Goal: Browse casually: Explore the website without a specific task or goal

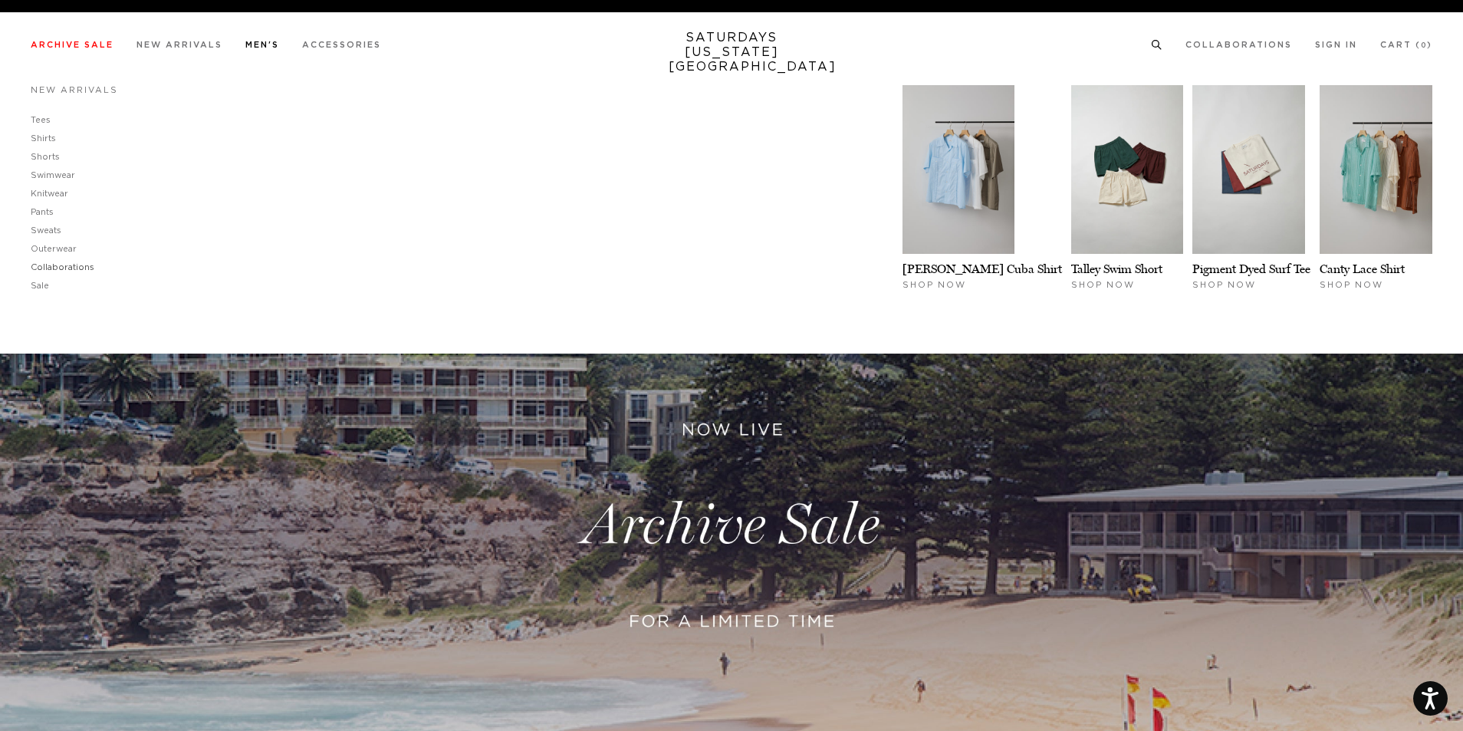
click at [38, 284] on link "Sale" at bounding box center [40, 285] width 18 height 8
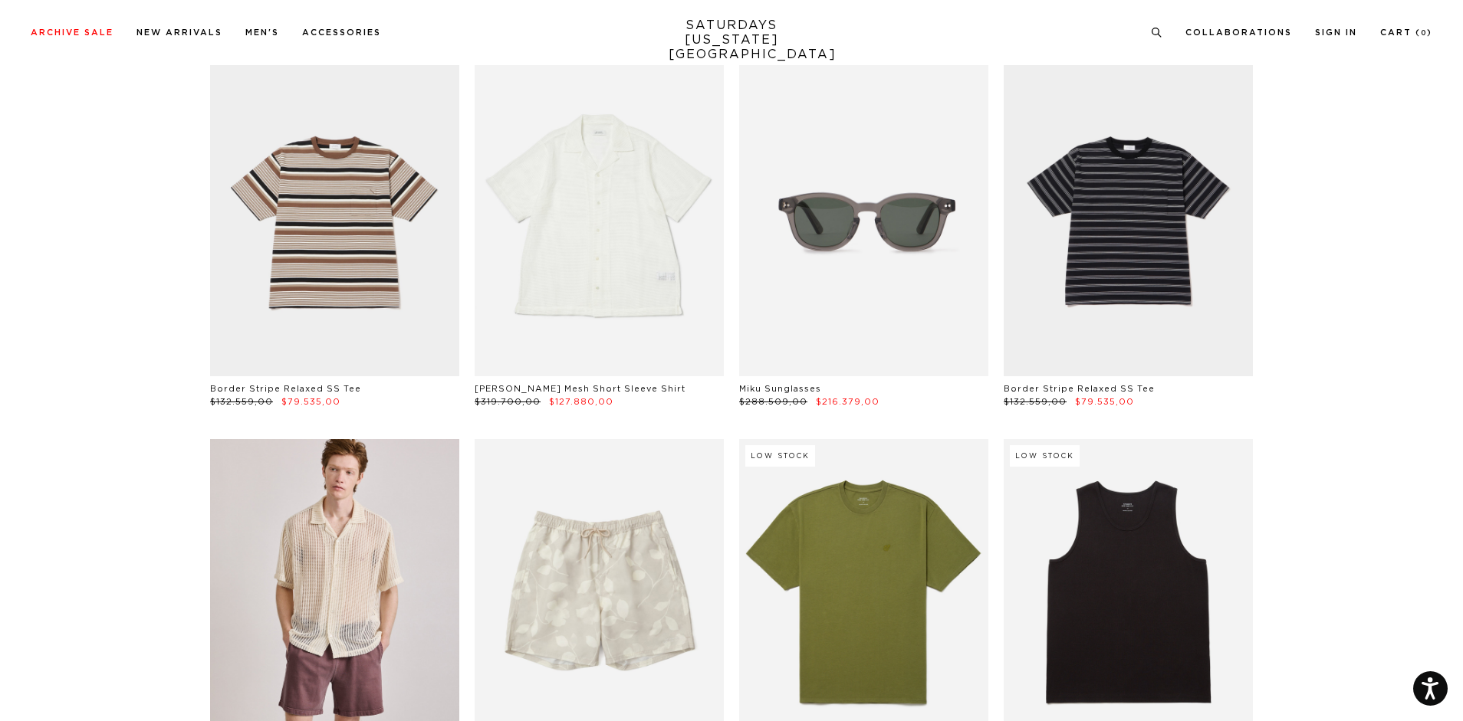
scroll to position [5592, 0]
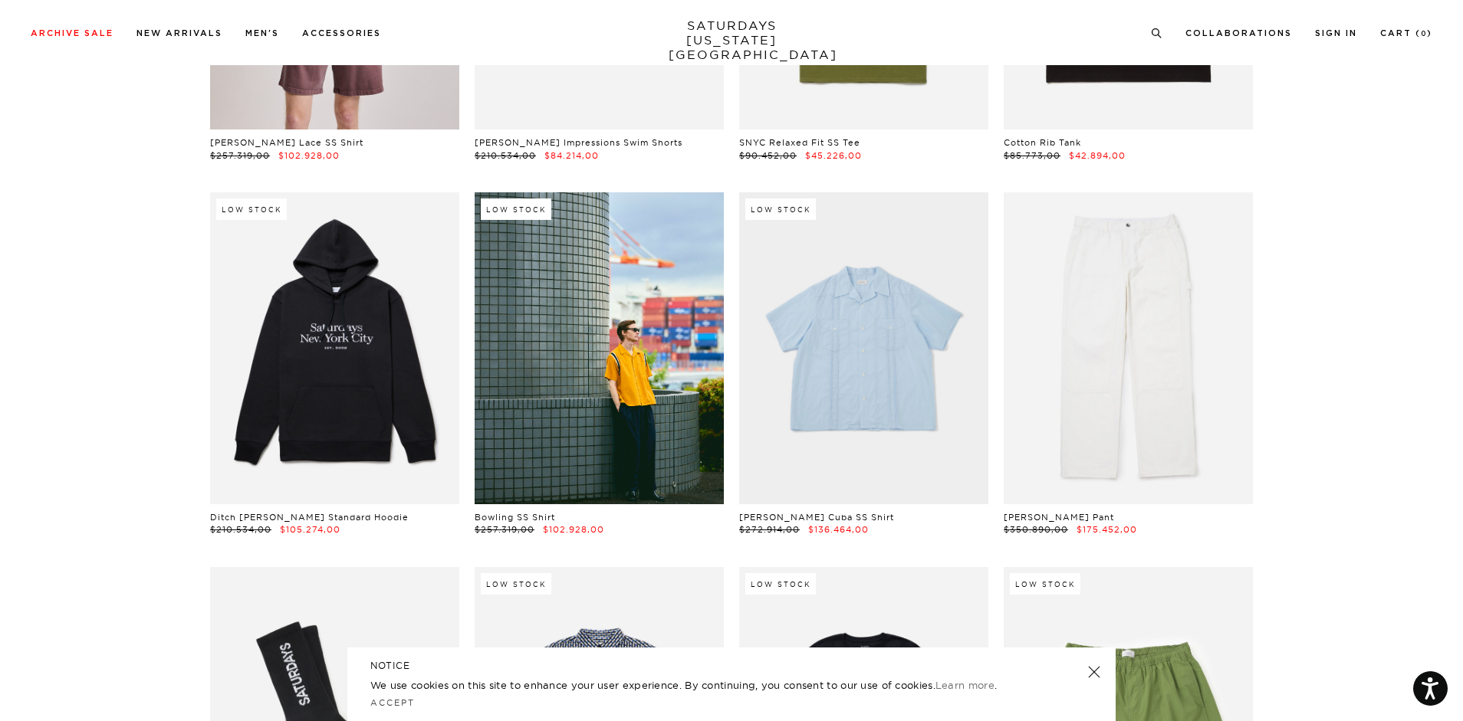
click at [1092, 668] on link at bounding box center [1093, 672] width 21 height 21
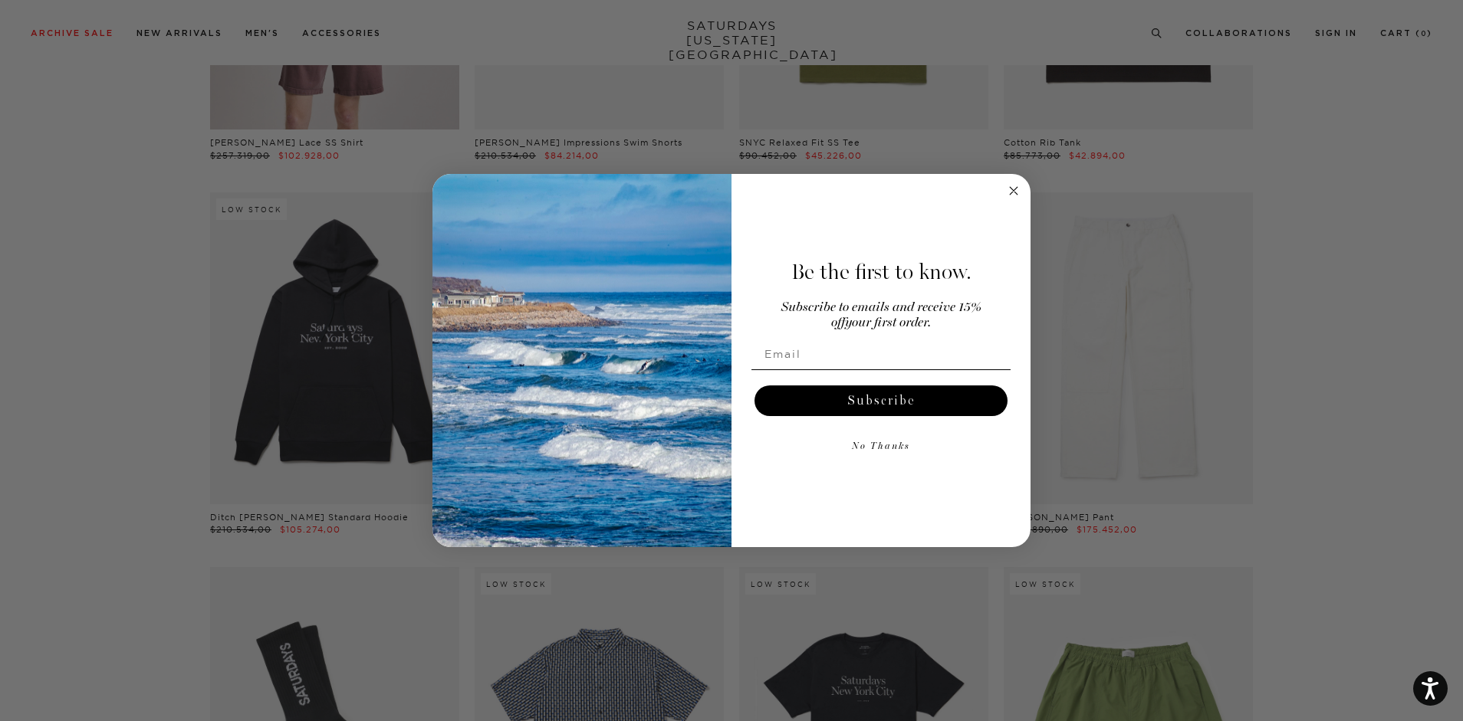
click at [1013, 194] on circle "Close dialog" at bounding box center [1014, 191] width 18 height 18
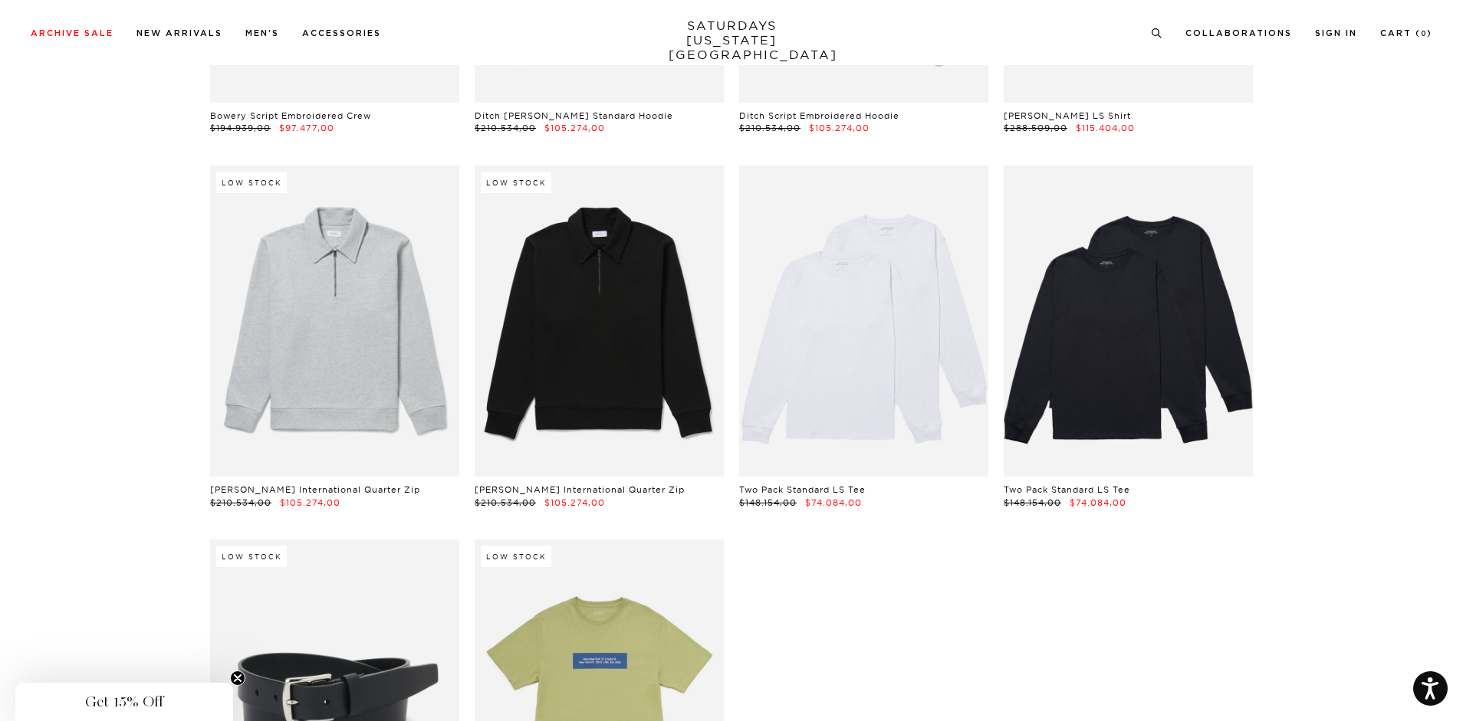
scroll to position [30056, 0]
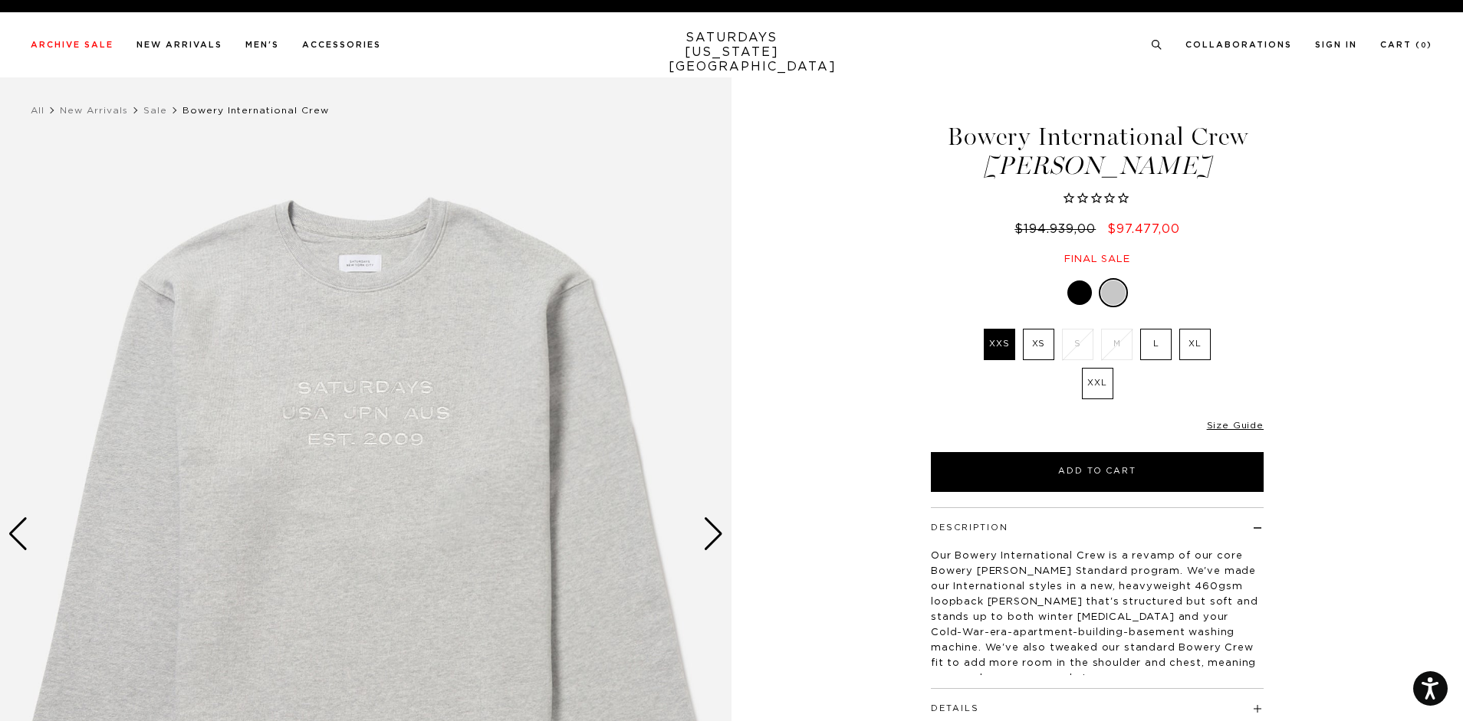
click at [706, 537] on div "Next slide" at bounding box center [713, 534] width 21 height 34
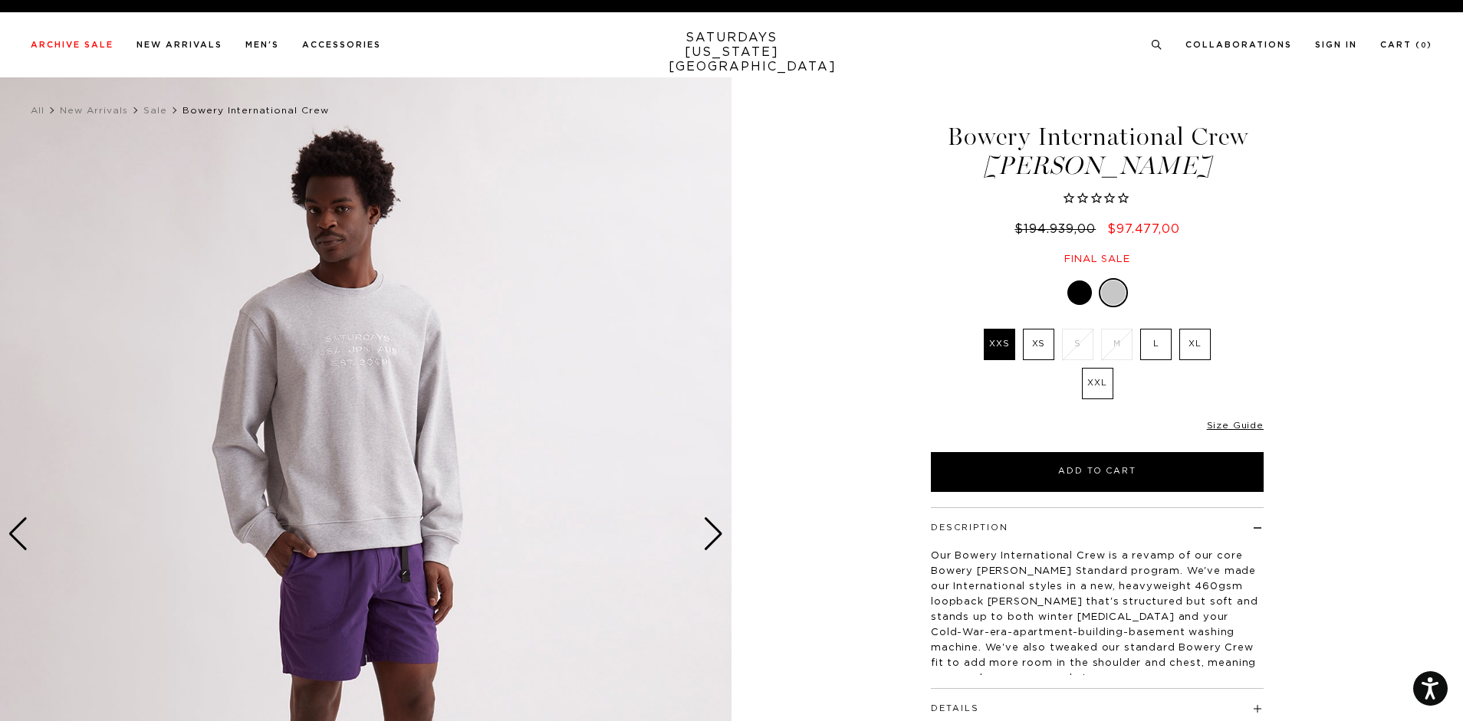
click at [706, 537] on div "Next slide" at bounding box center [713, 534] width 21 height 34
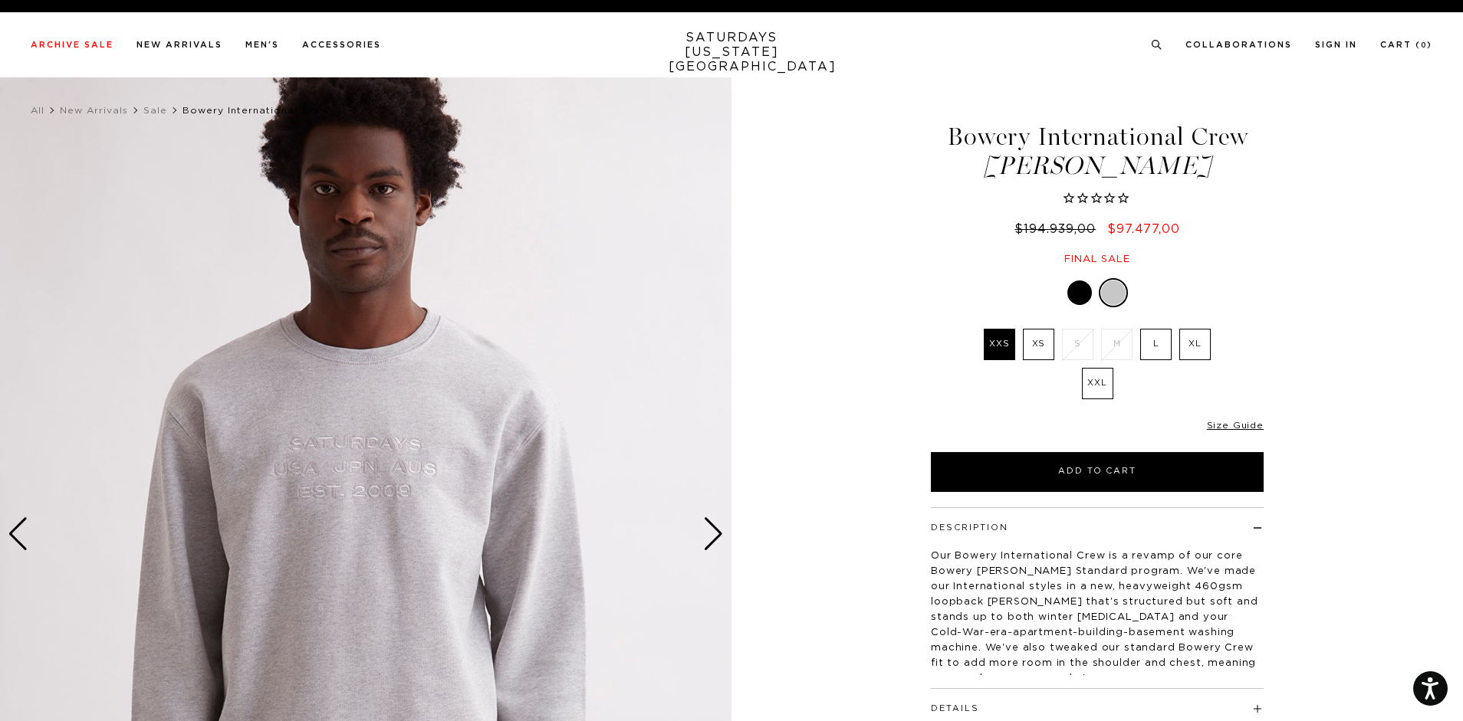
click at [706, 537] on div "Next slide" at bounding box center [713, 534] width 21 height 34
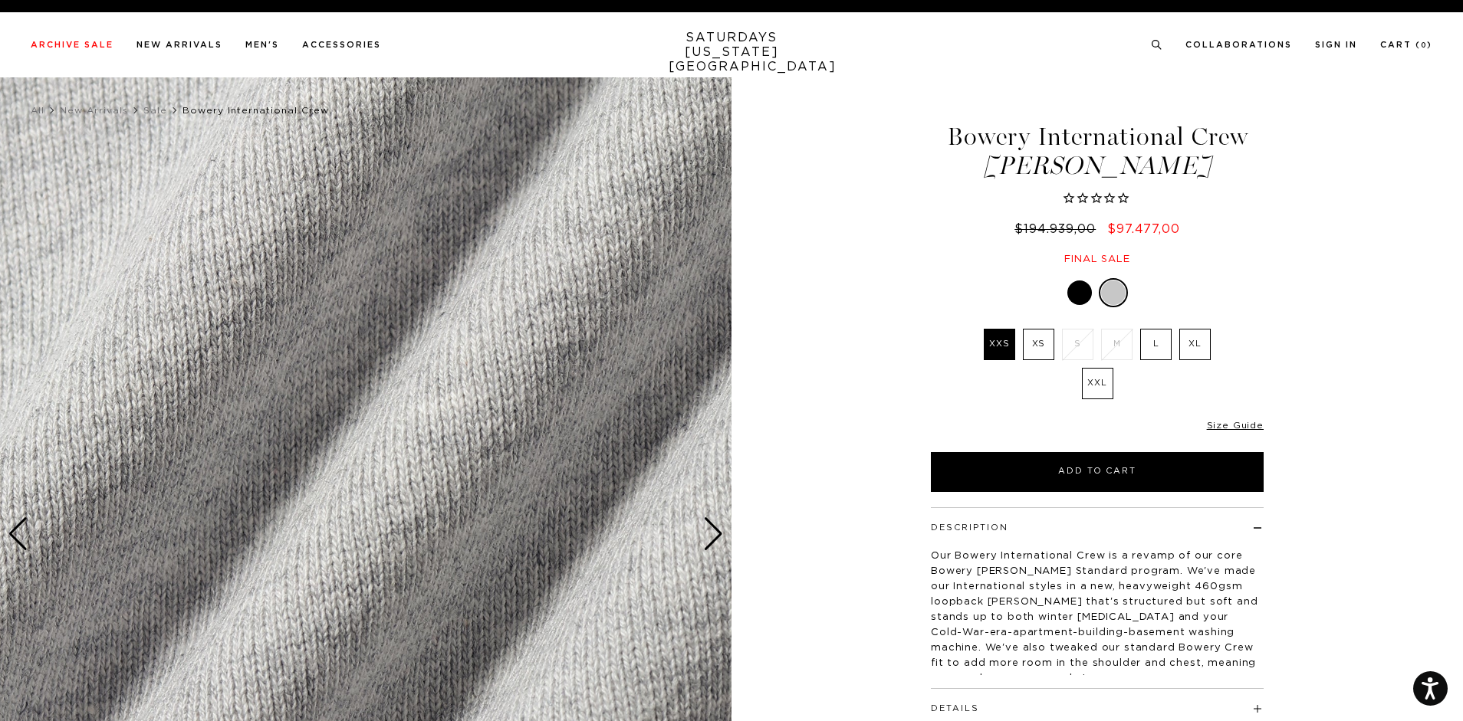
click at [706, 537] on div "Next slide" at bounding box center [713, 534] width 21 height 34
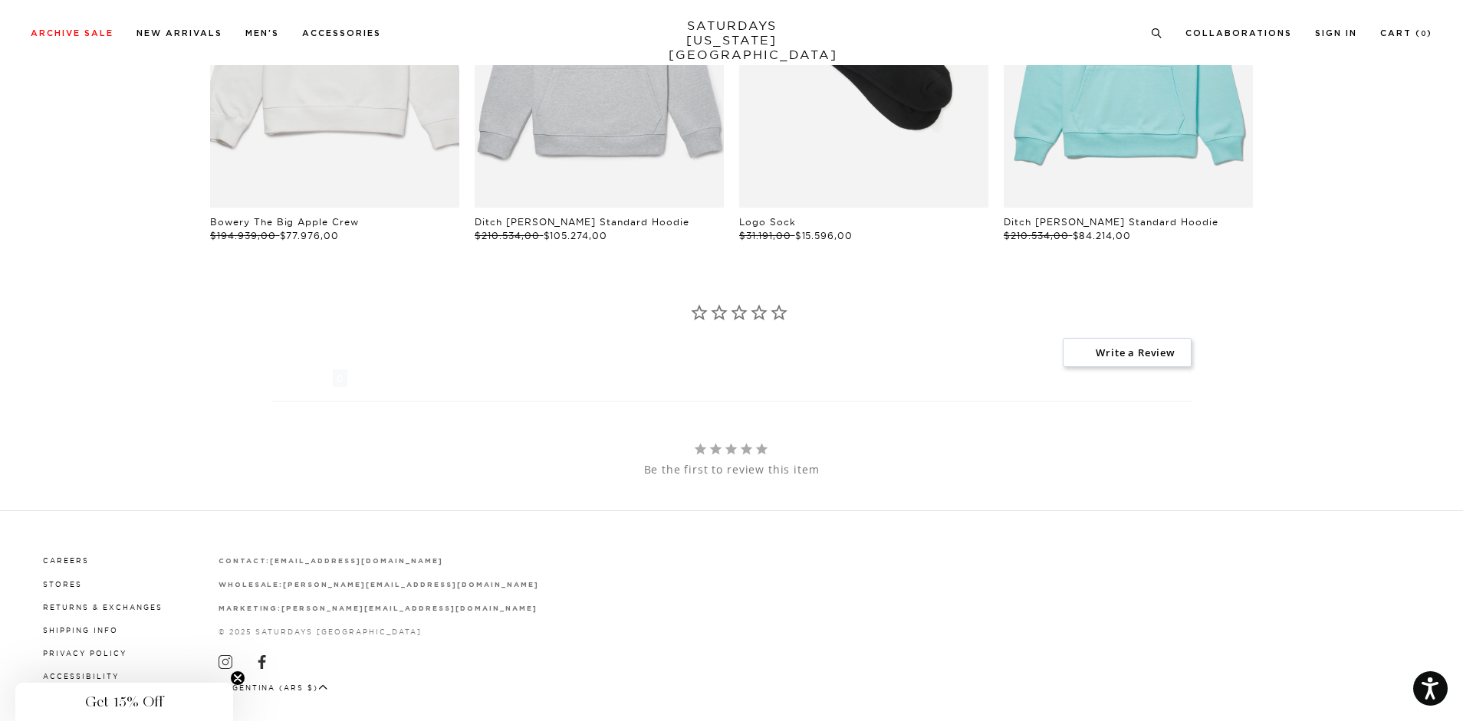
scroll to position [1292, 0]
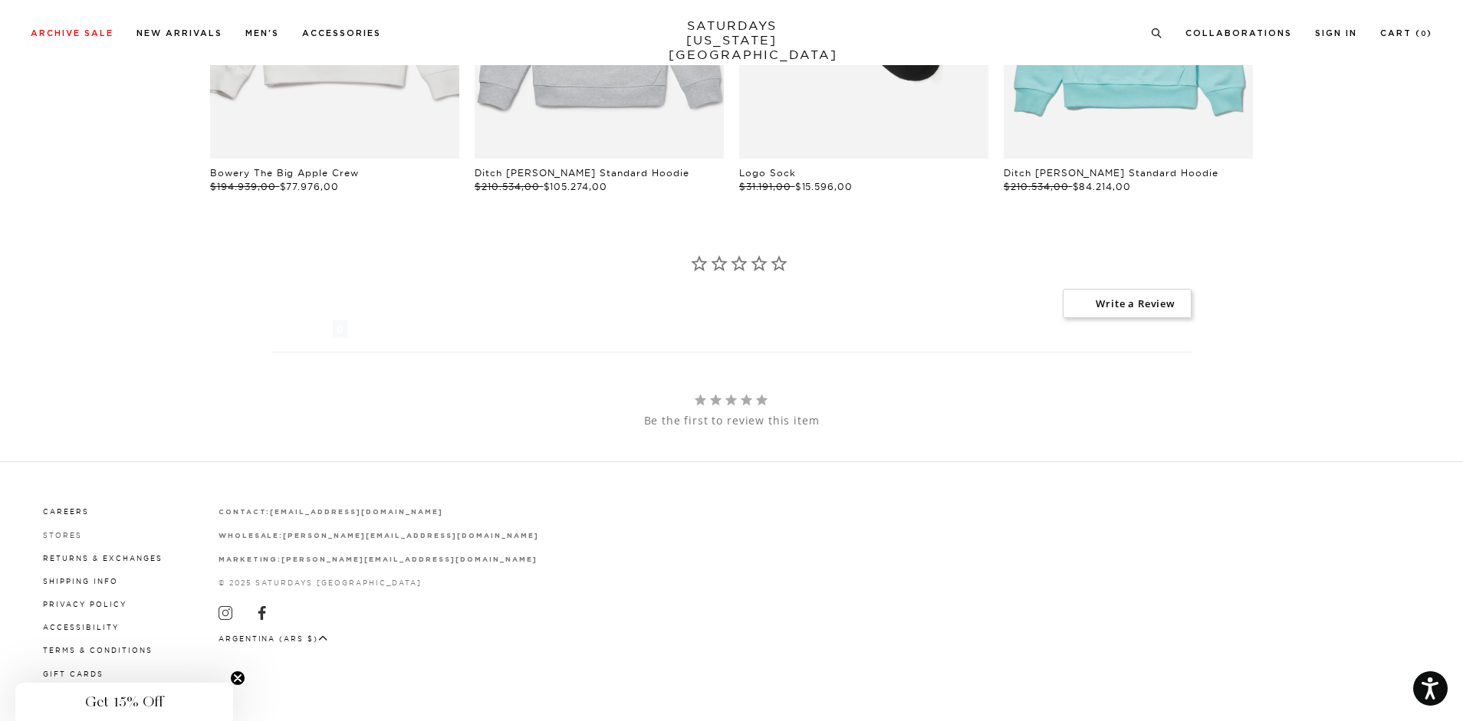
click at [55, 535] on link "Stores" at bounding box center [62, 535] width 39 height 8
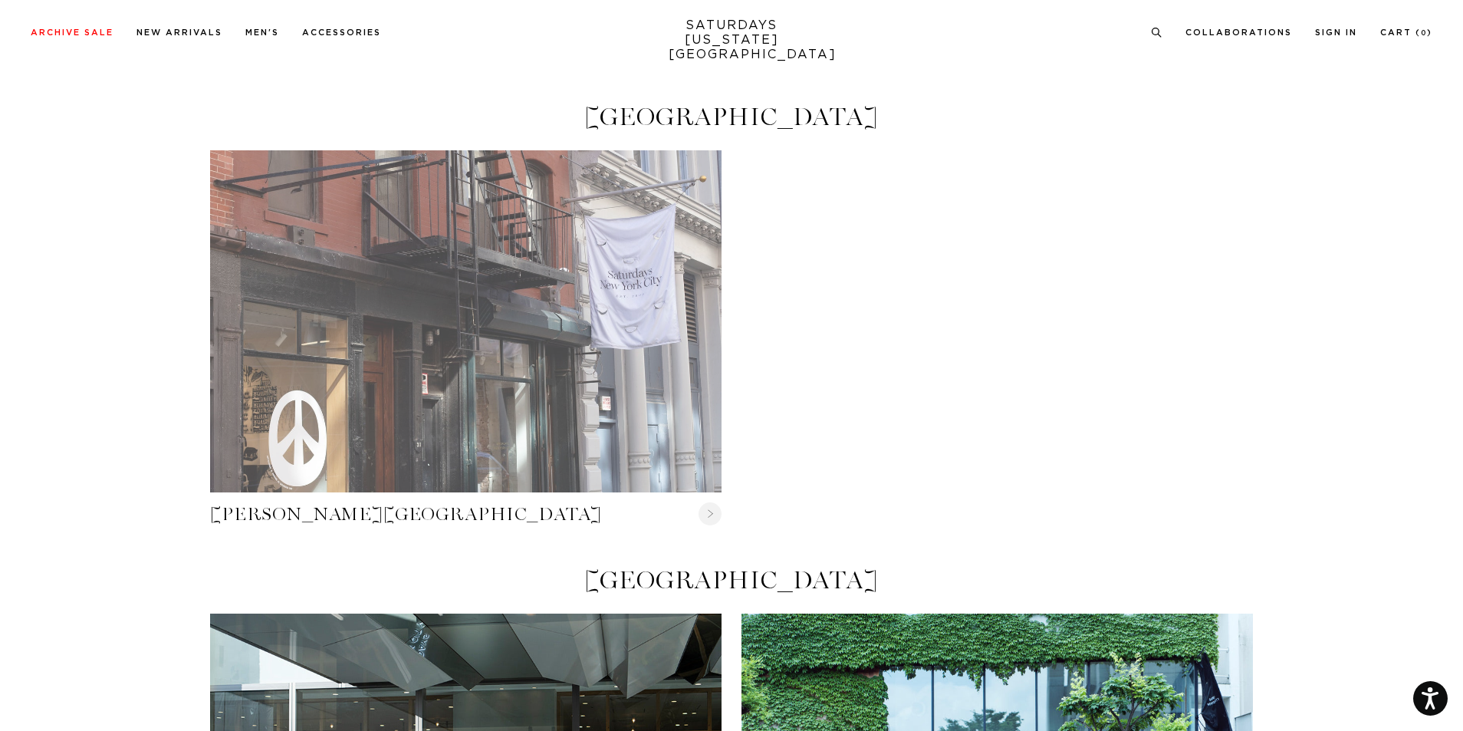
click at [406, 265] on link "Crosby Street" at bounding box center [465, 320] width 511 height 341
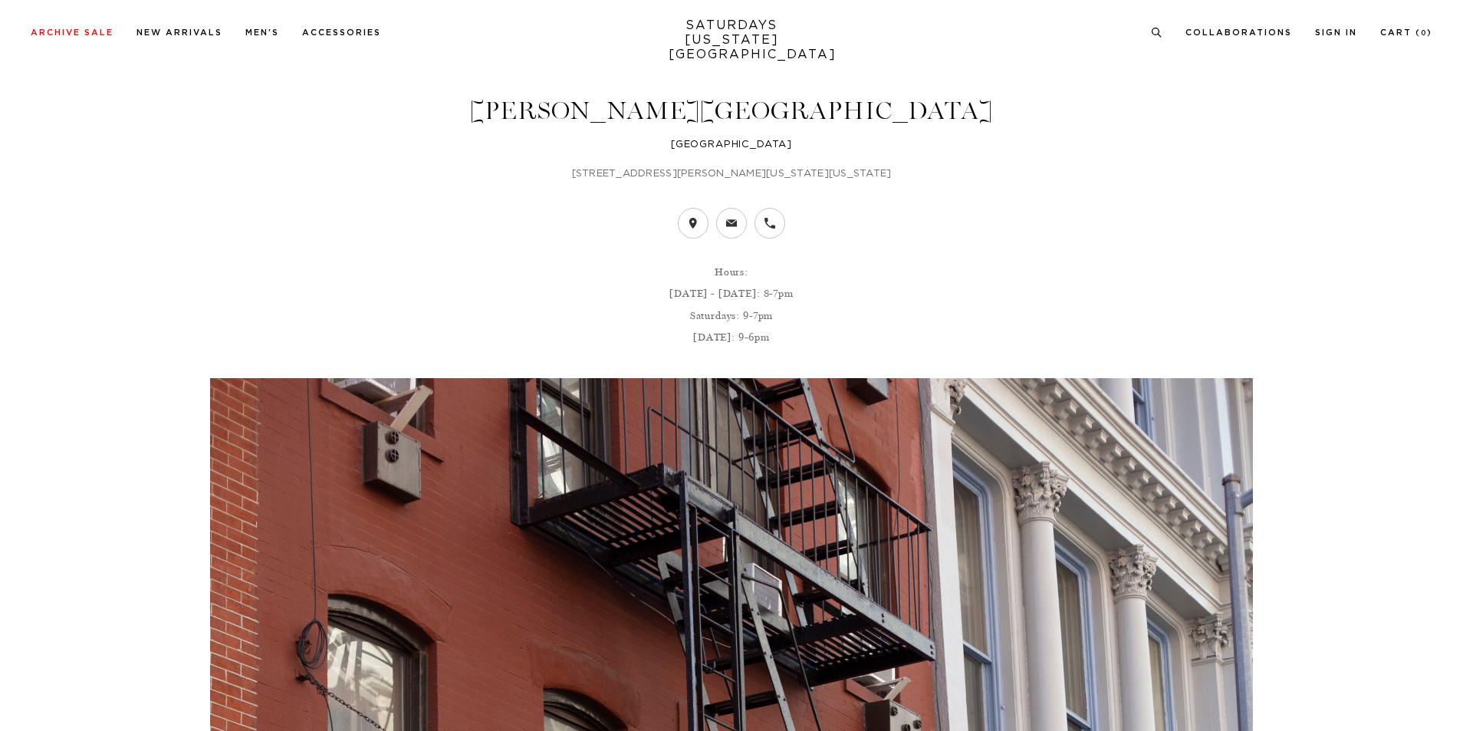
scroll to position [428, 0]
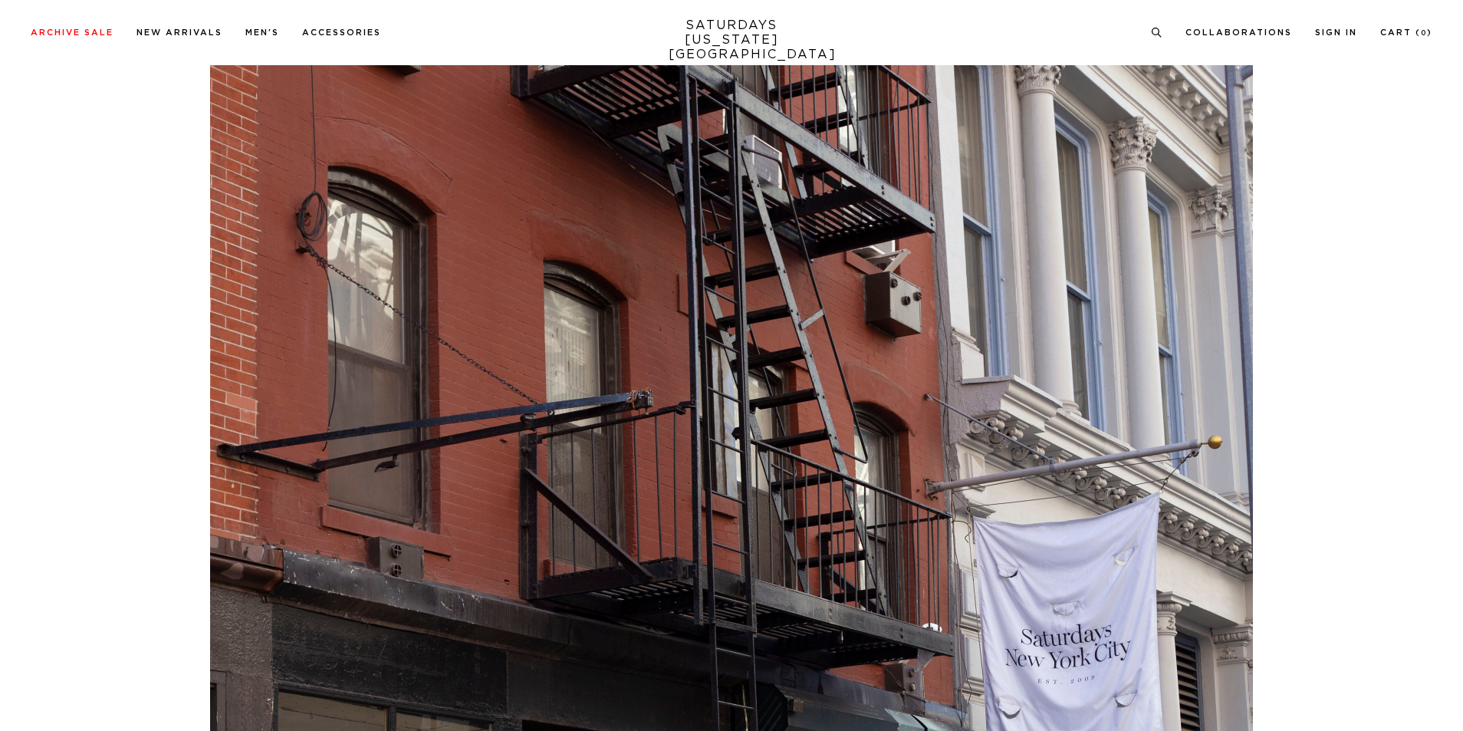
drag, startPoint x: 1471, startPoint y: 29, endPoint x: 1455, endPoint y: 110, distance: 82.1
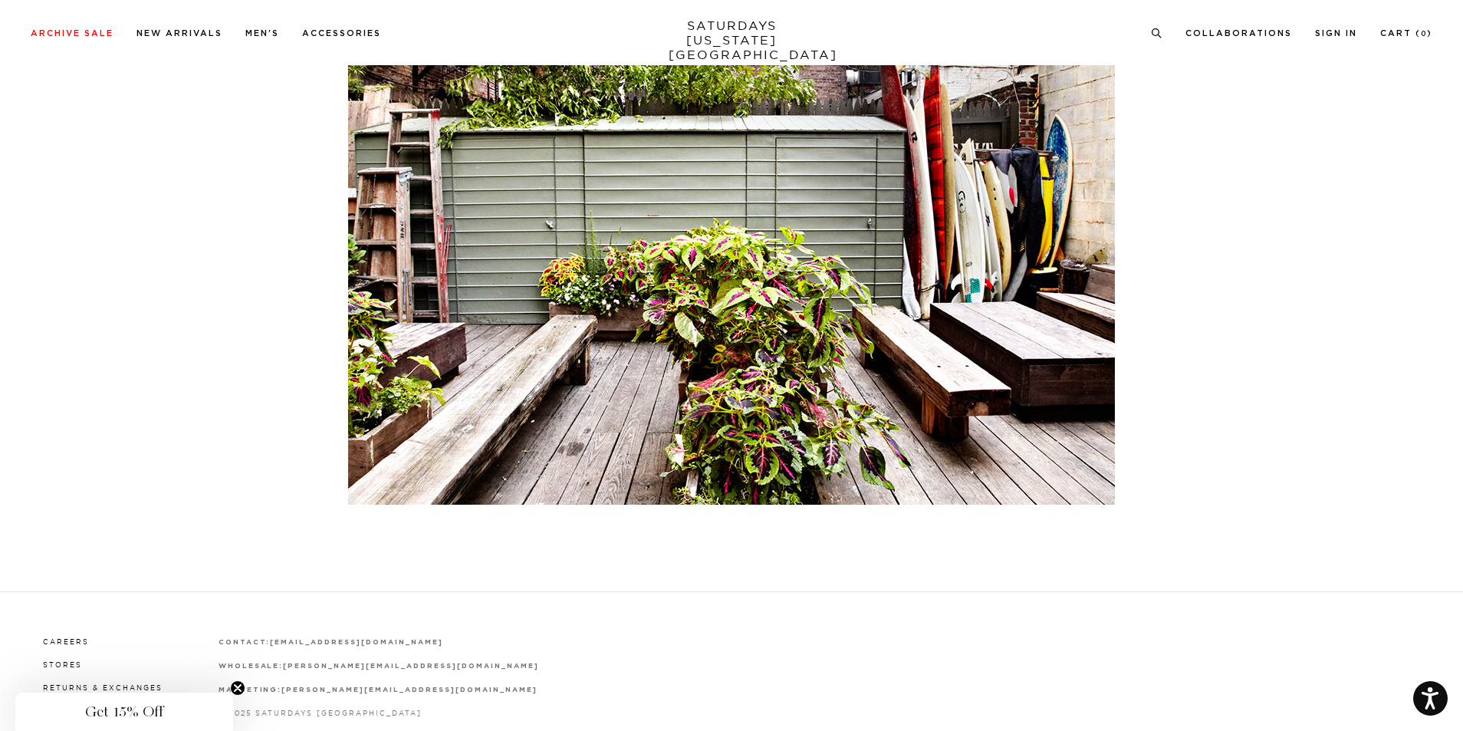
scroll to position [6836, 0]
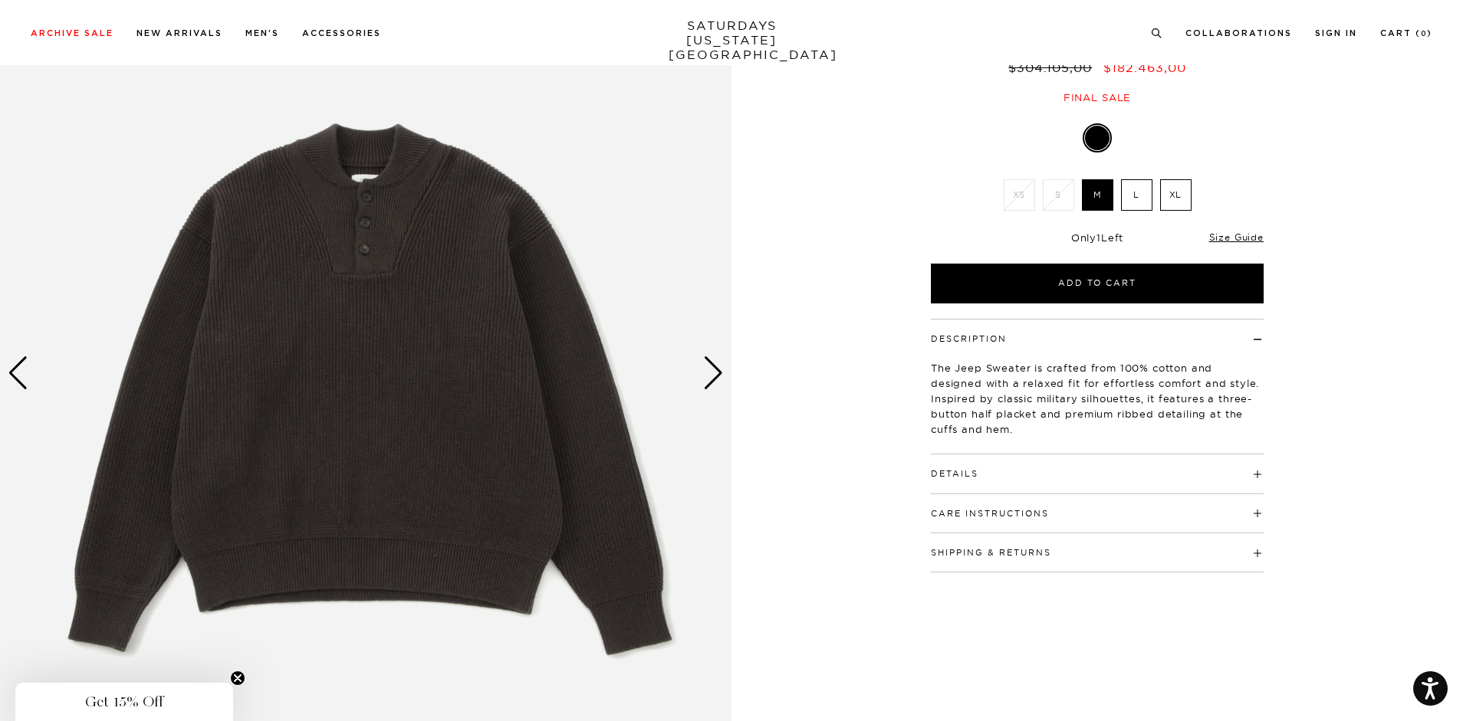
scroll to position [56, 0]
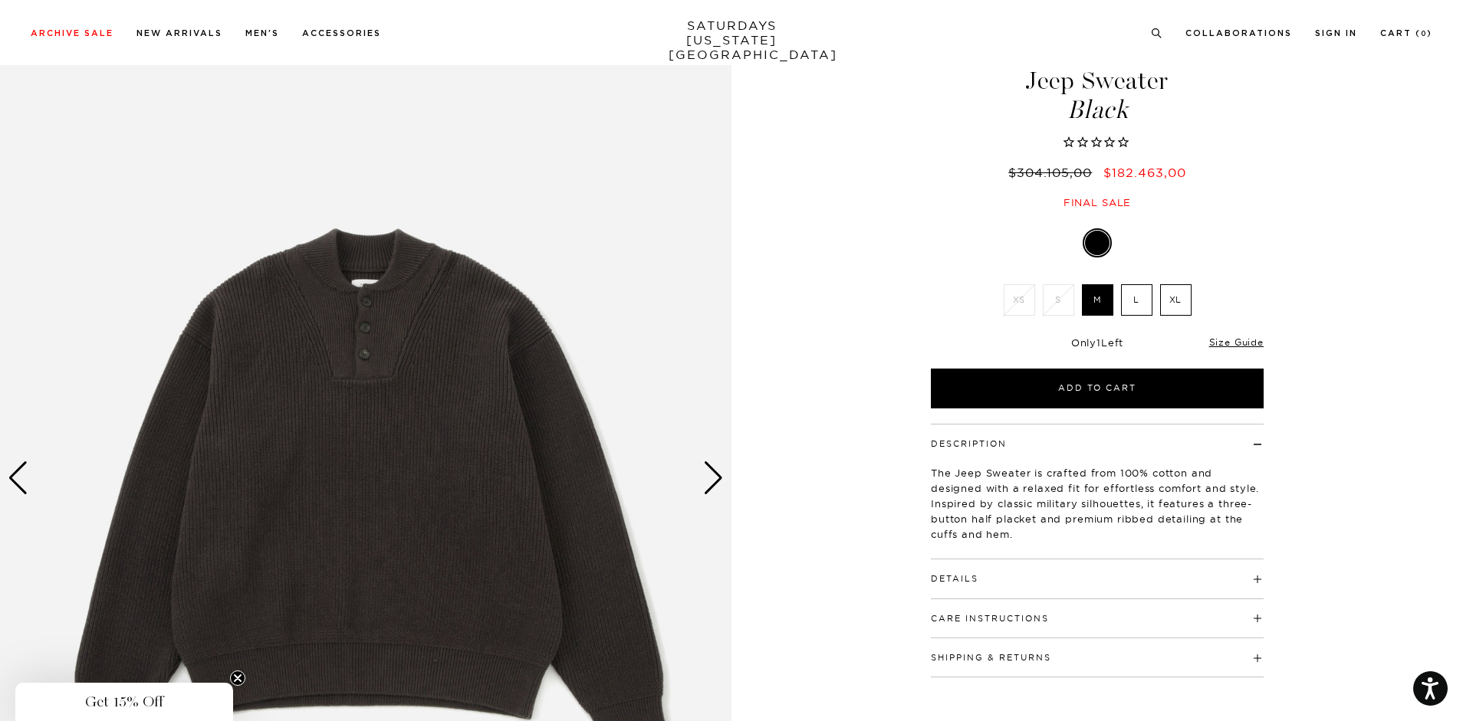
click at [708, 480] on div "Next slide" at bounding box center [713, 478] width 21 height 34
click at [709, 480] on div "Next slide" at bounding box center [713, 478] width 21 height 34
click at [374, 440] on img at bounding box center [365, 478] width 731 height 915
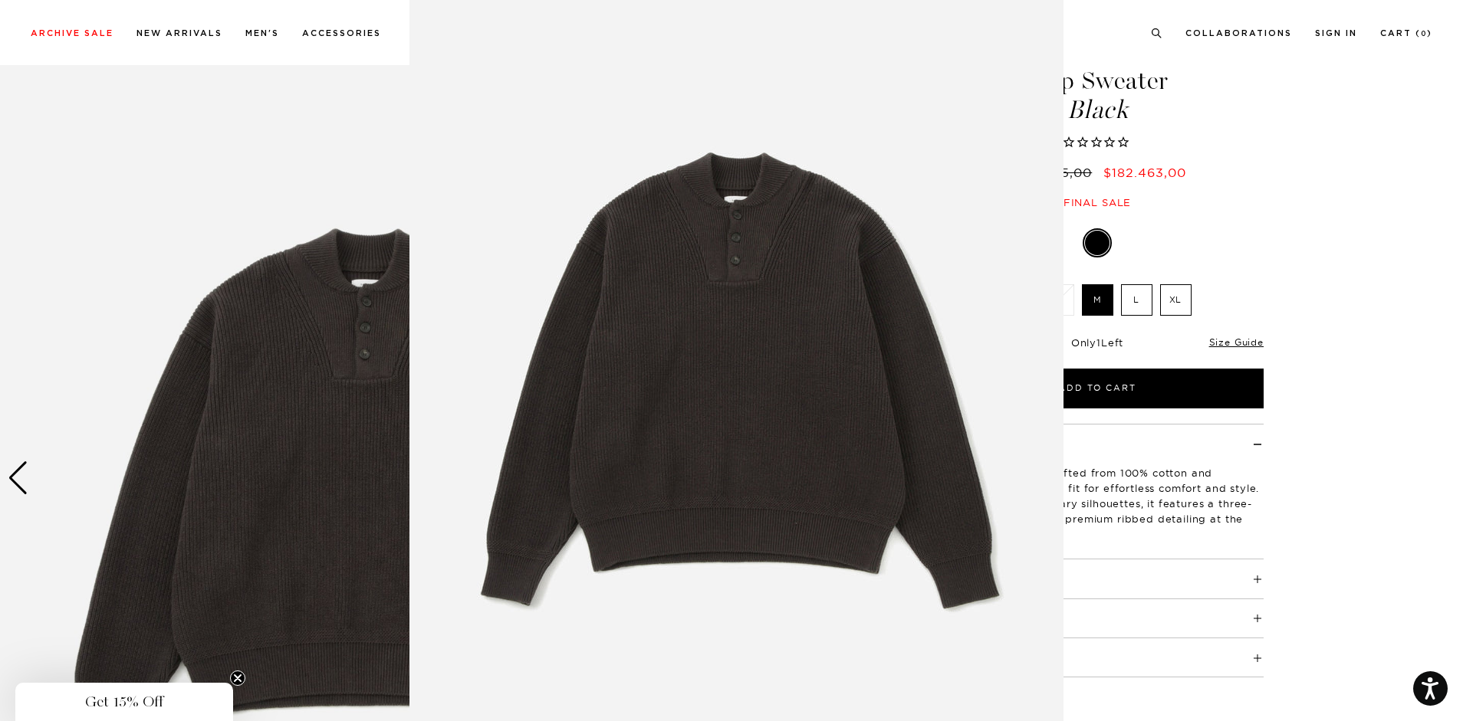
scroll to position [24, 0]
click at [665, 277] on img at bounding box center [736, 368] width 654 height 785
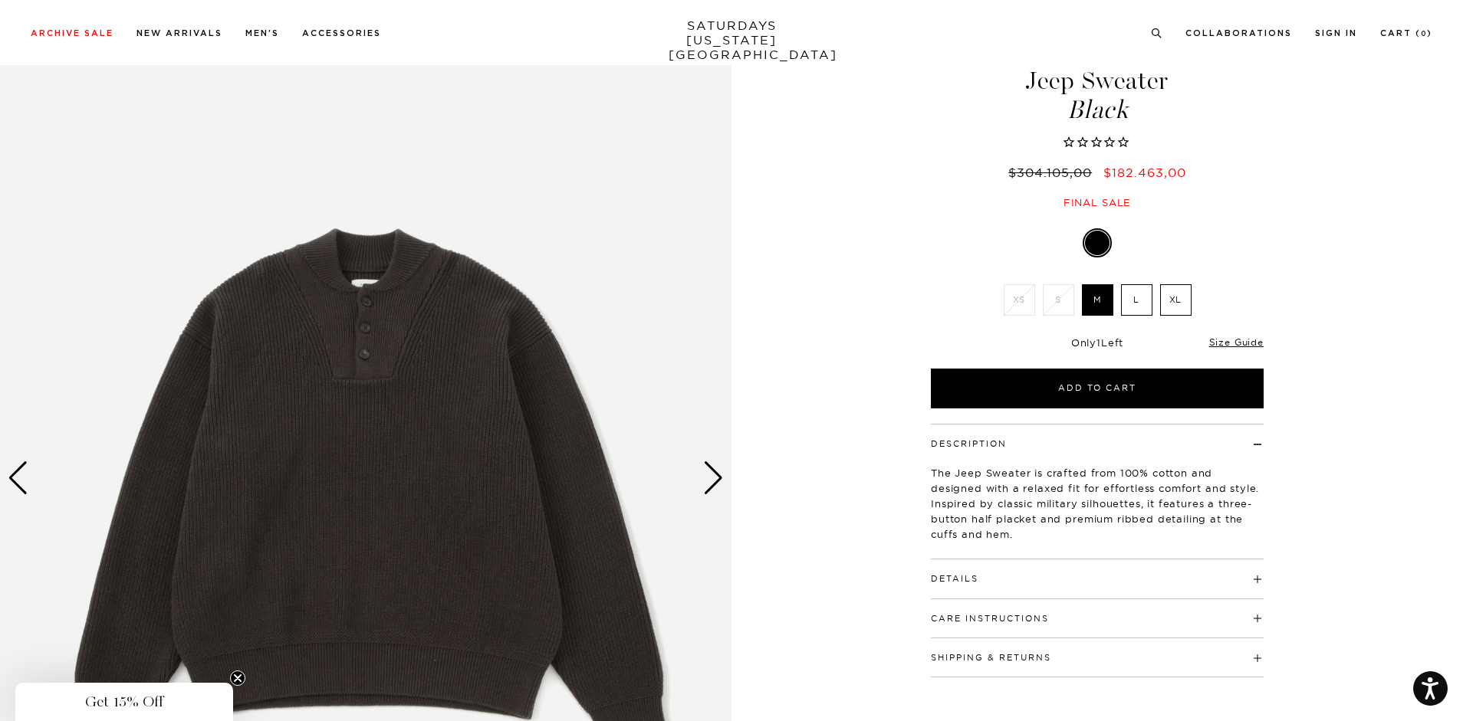
click at [484, 326] on img at bounding box center [365, 478] width 731 height 915
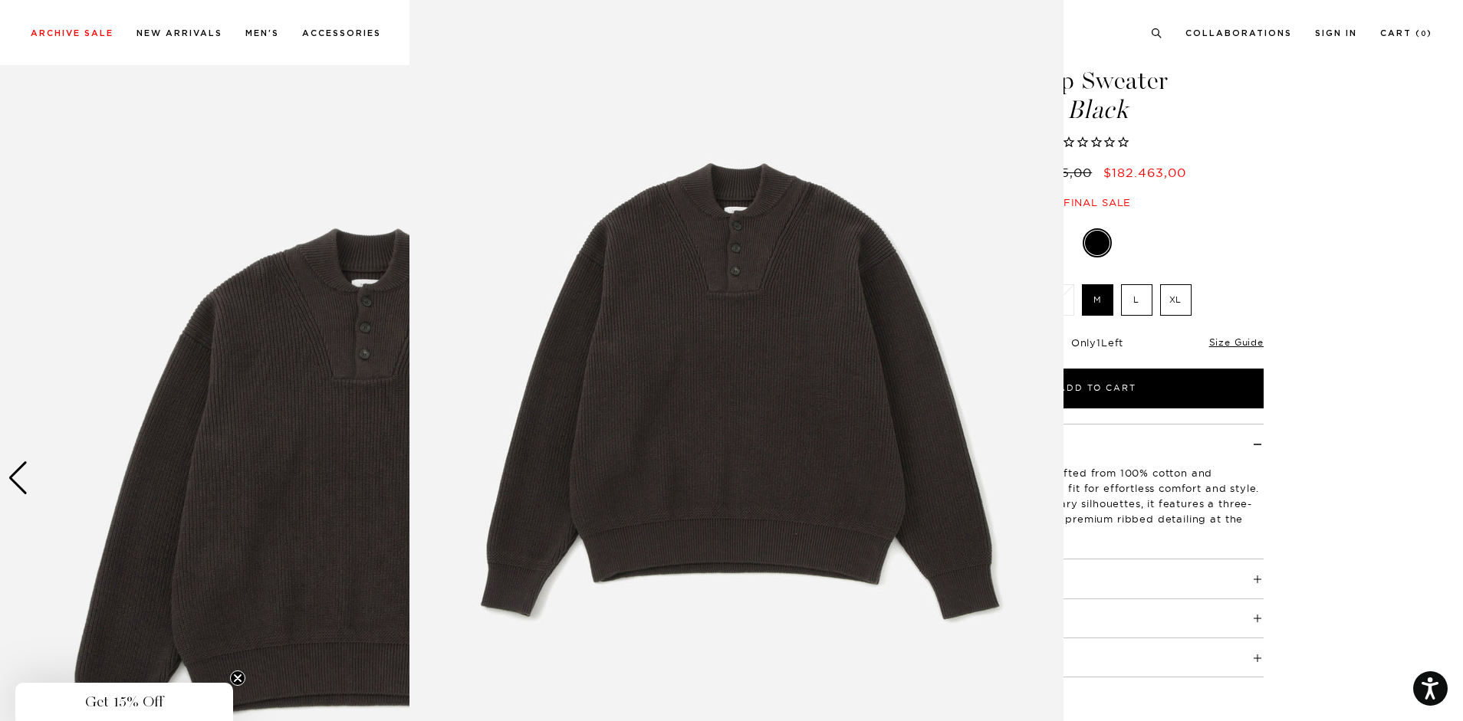
scroll to position [14, 0]
click at [1302, 173] on figure at bounding box center [731, 360] width 1463 height 721
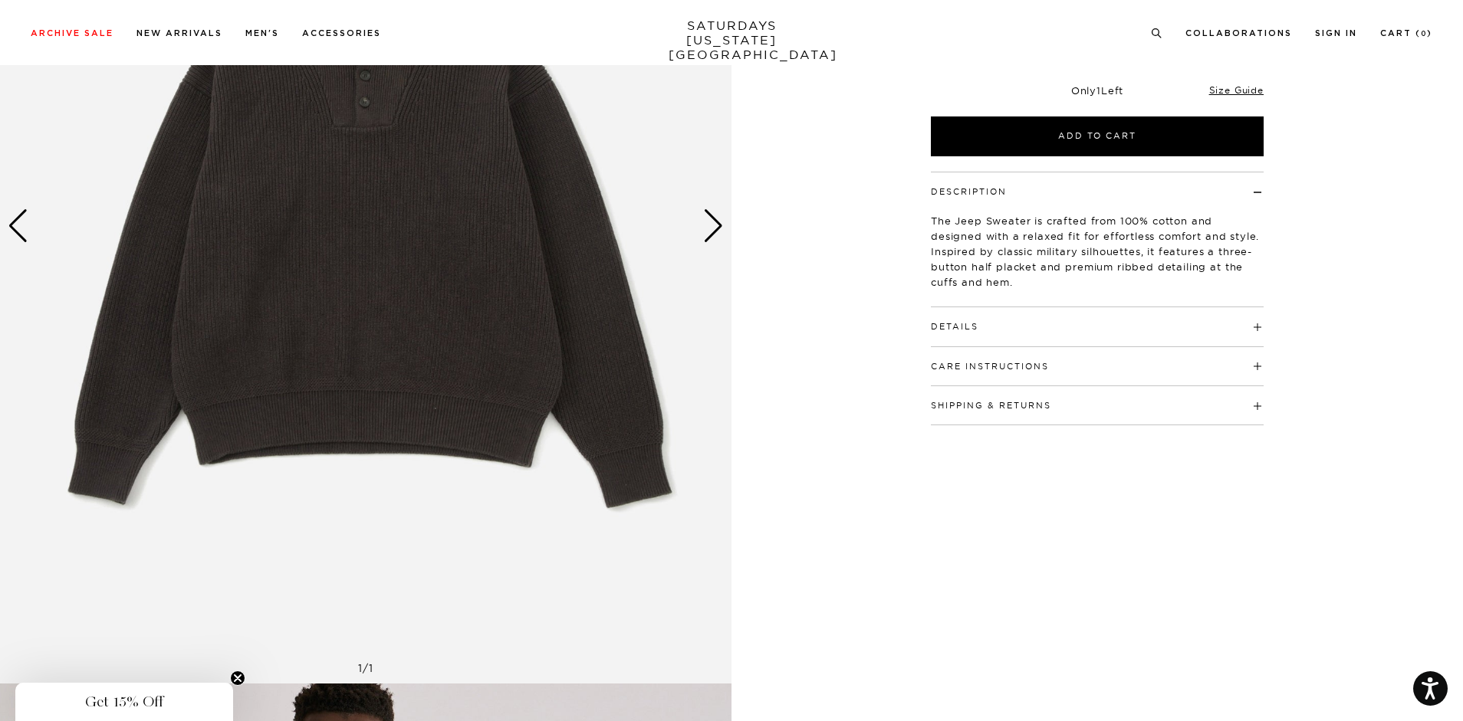
scroll to position [98, 0]
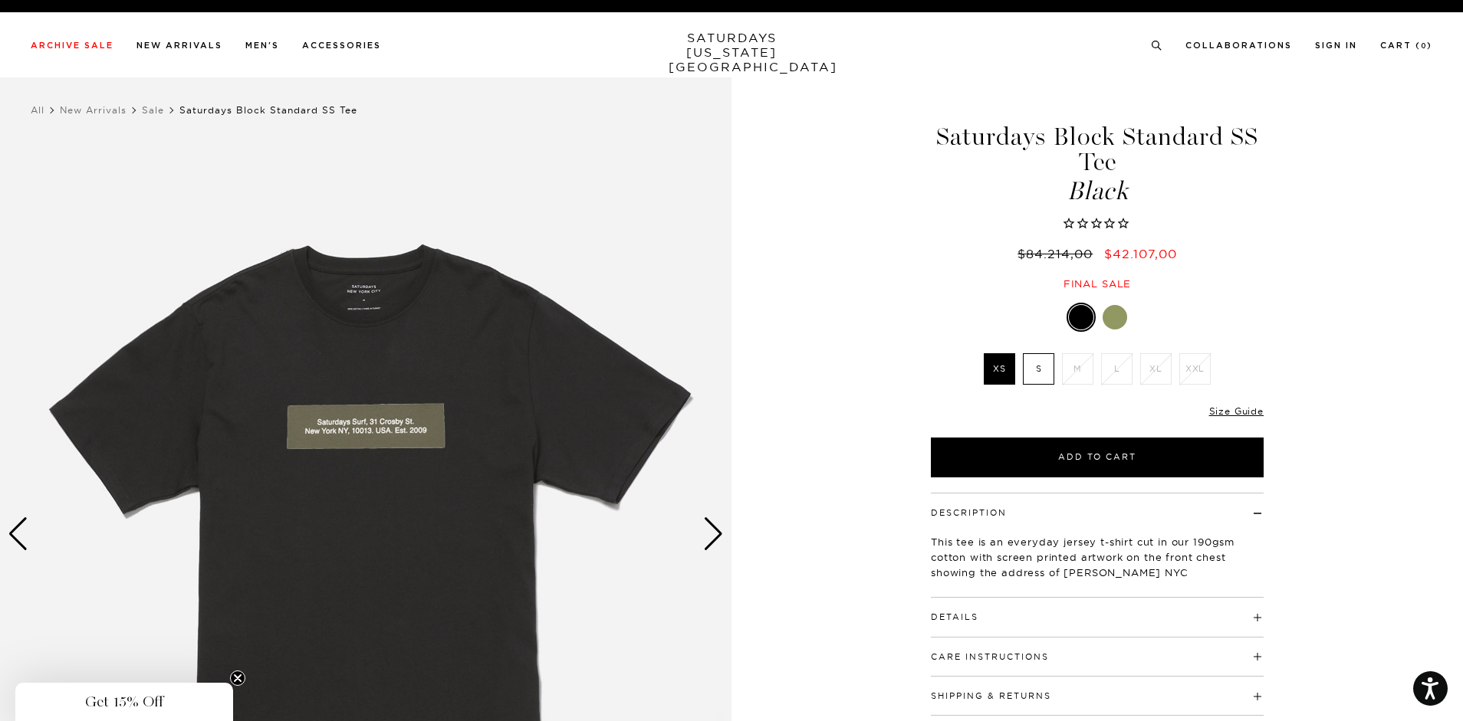
click at [716, 541] on div "Next slide" at bounding box center [713, 534] width 21 height 34
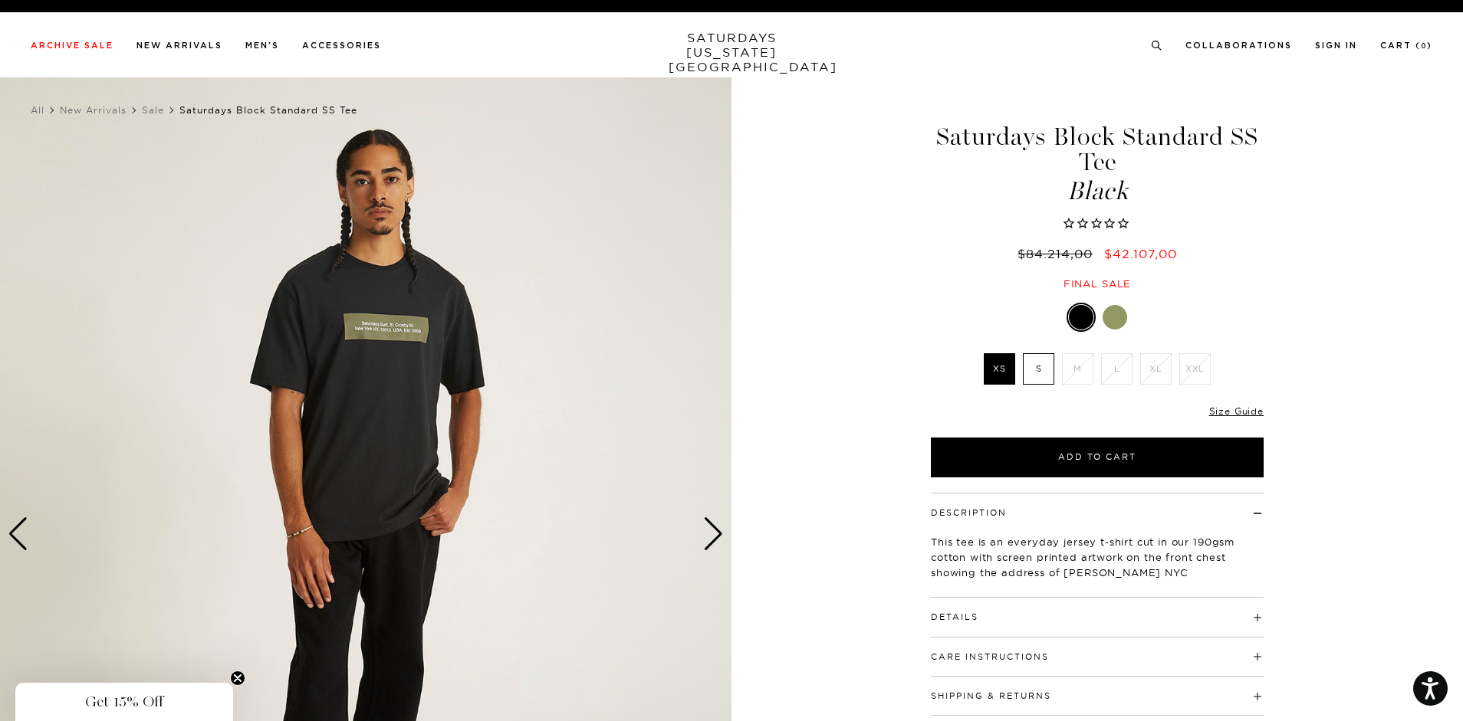
click at [716, 541] on div "Next slide" at bounding box center [713, 534] width 21 height 34
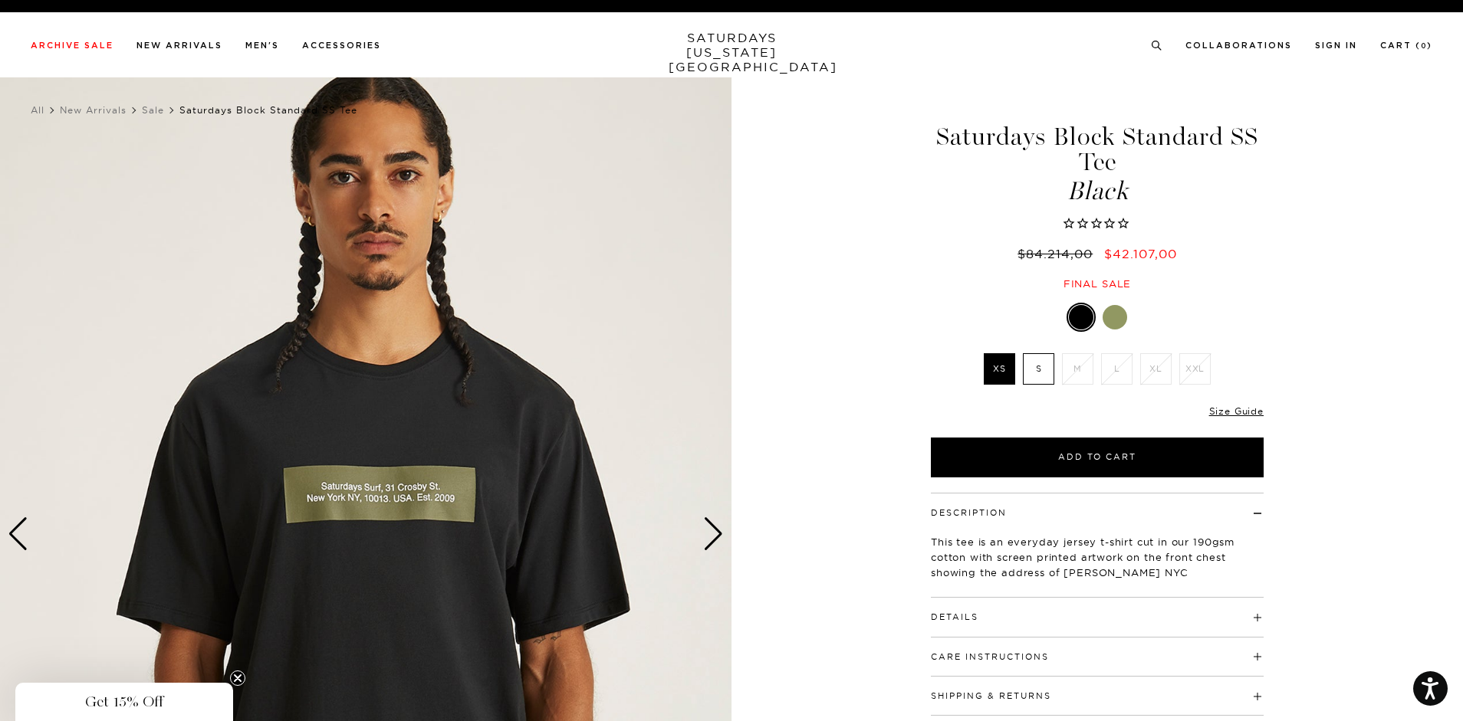
click at [716, 541] on div "Next slide" at bounding box center [713, 534] width 21 height 34
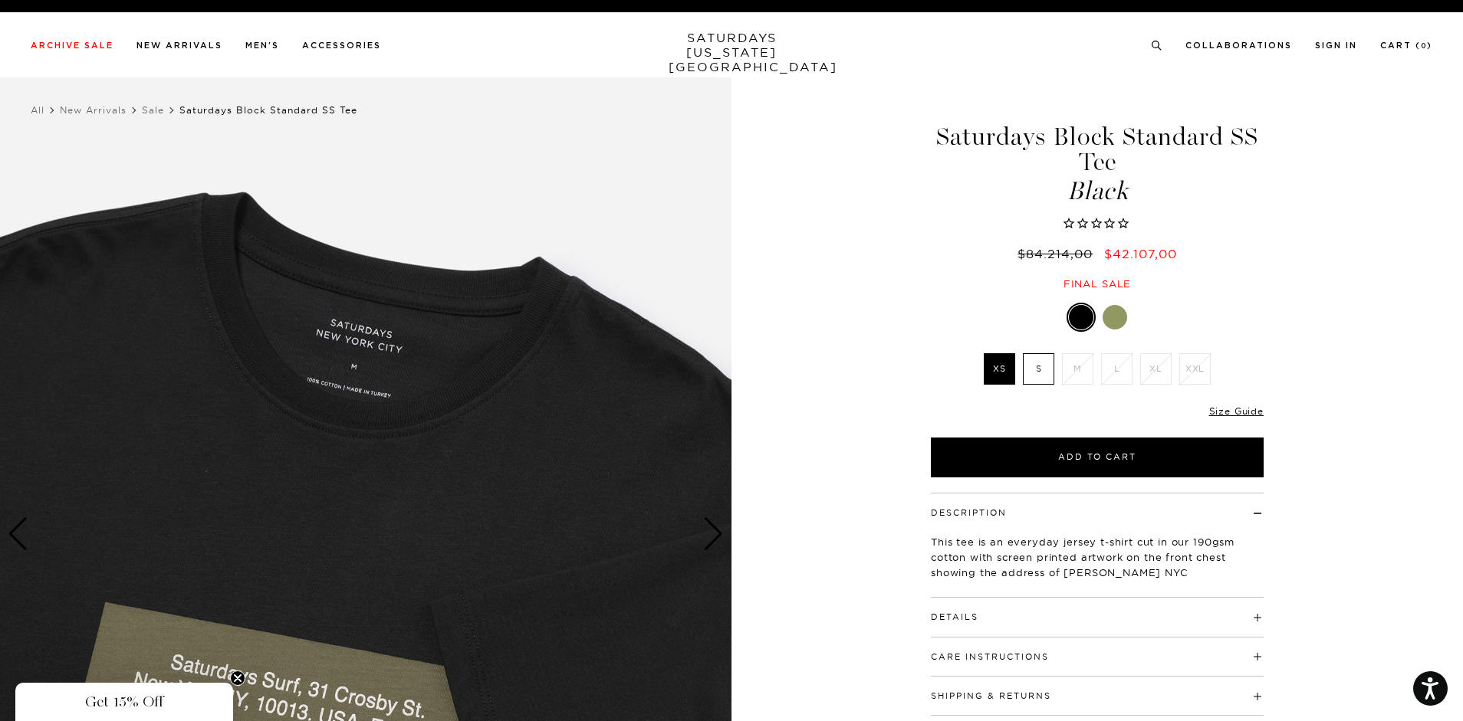
click at [1118, 315] on div at bounding box center [1114, 317] width 25 height 25
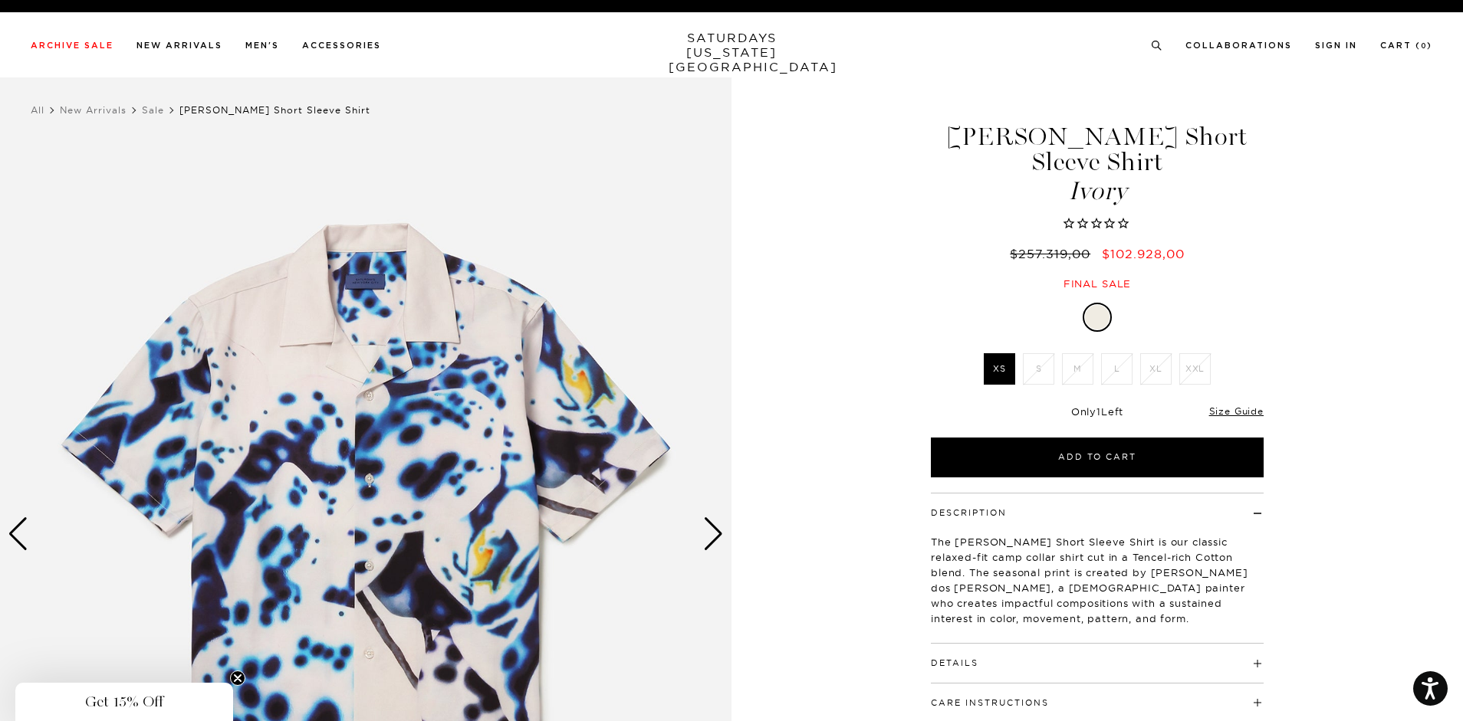
click at [720, 541] on div "Next slide" at bounding box center [713, 534] width 21 height 34
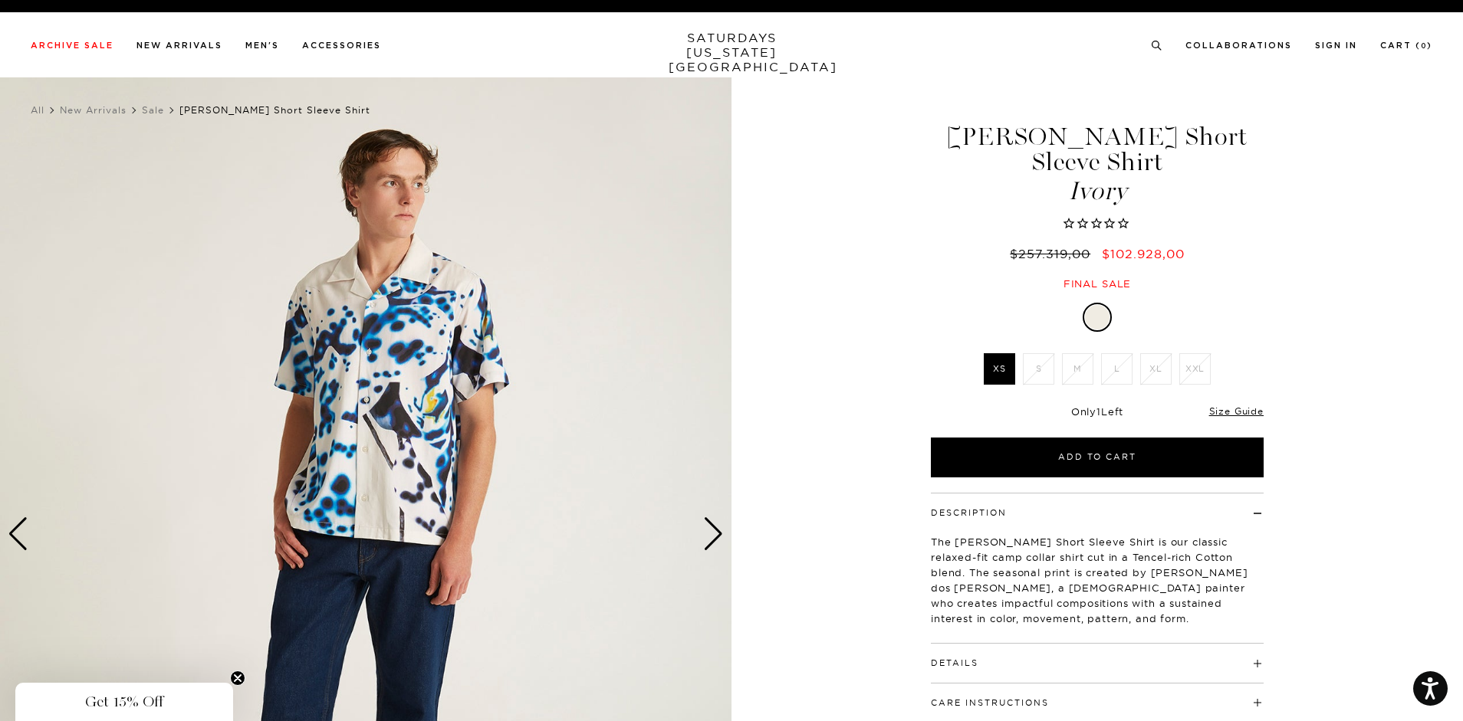
click at [720, 541] on div "Next slide" at bounding box center [713, 534] width 21 height 34
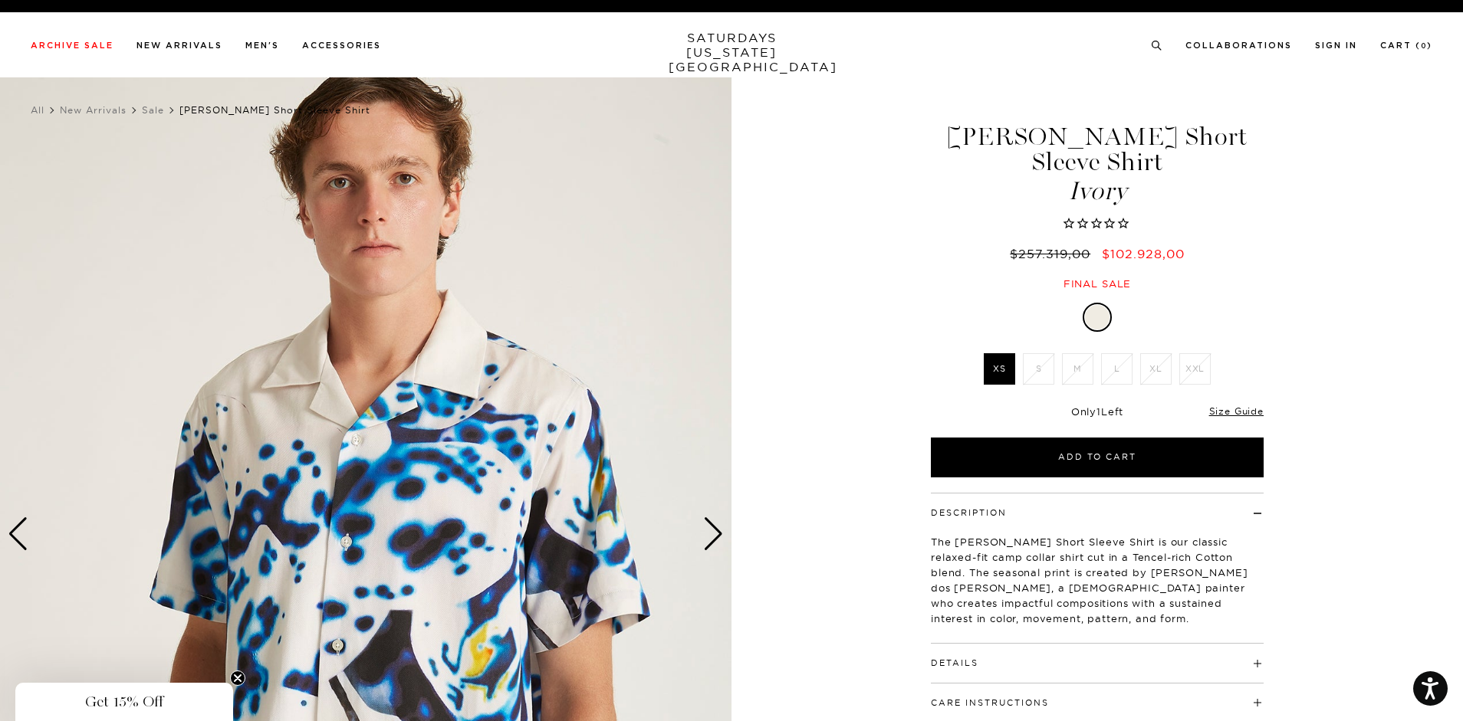
click at [720, 541] on div "Next slide" at bounding box center [713, 534] width 21 height 34
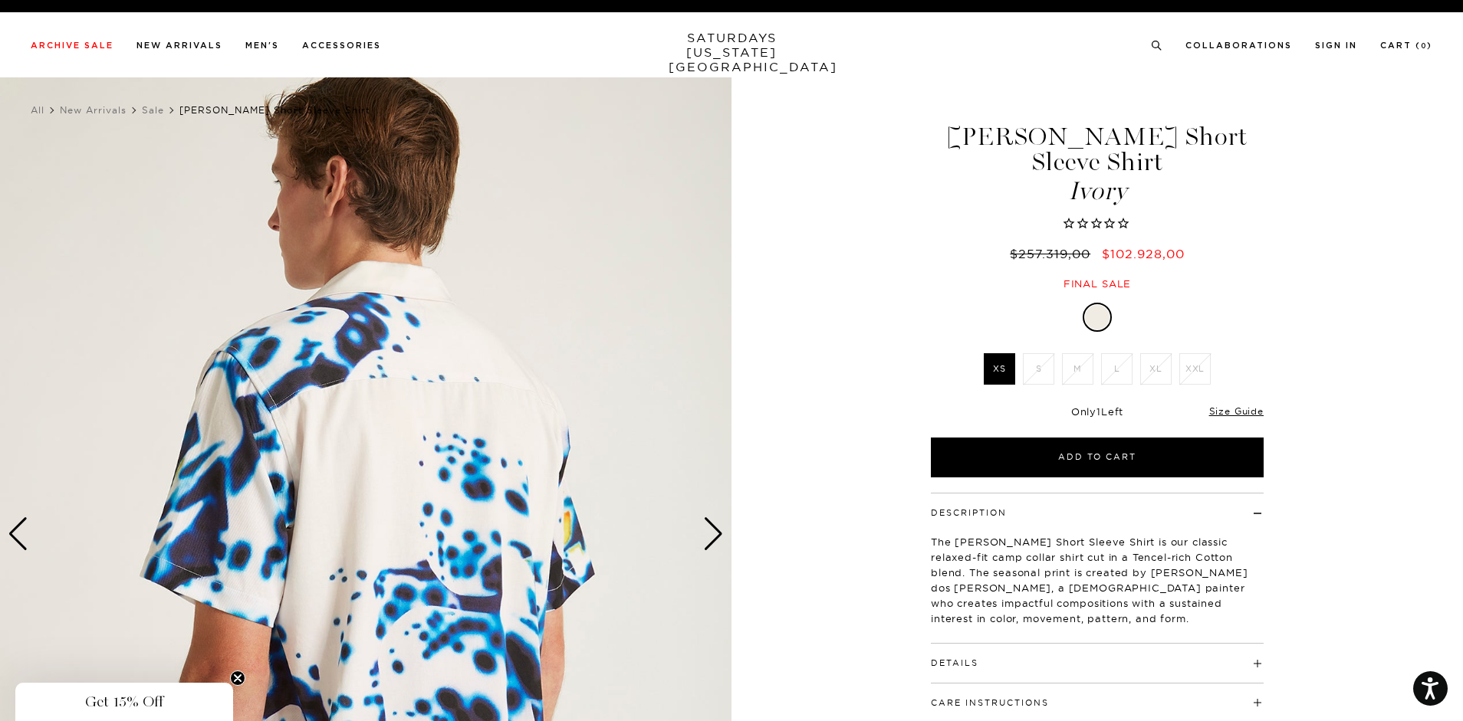
click at [720, 541] on div "Next slide" at bounding box center [713, 534] width 21 height 34
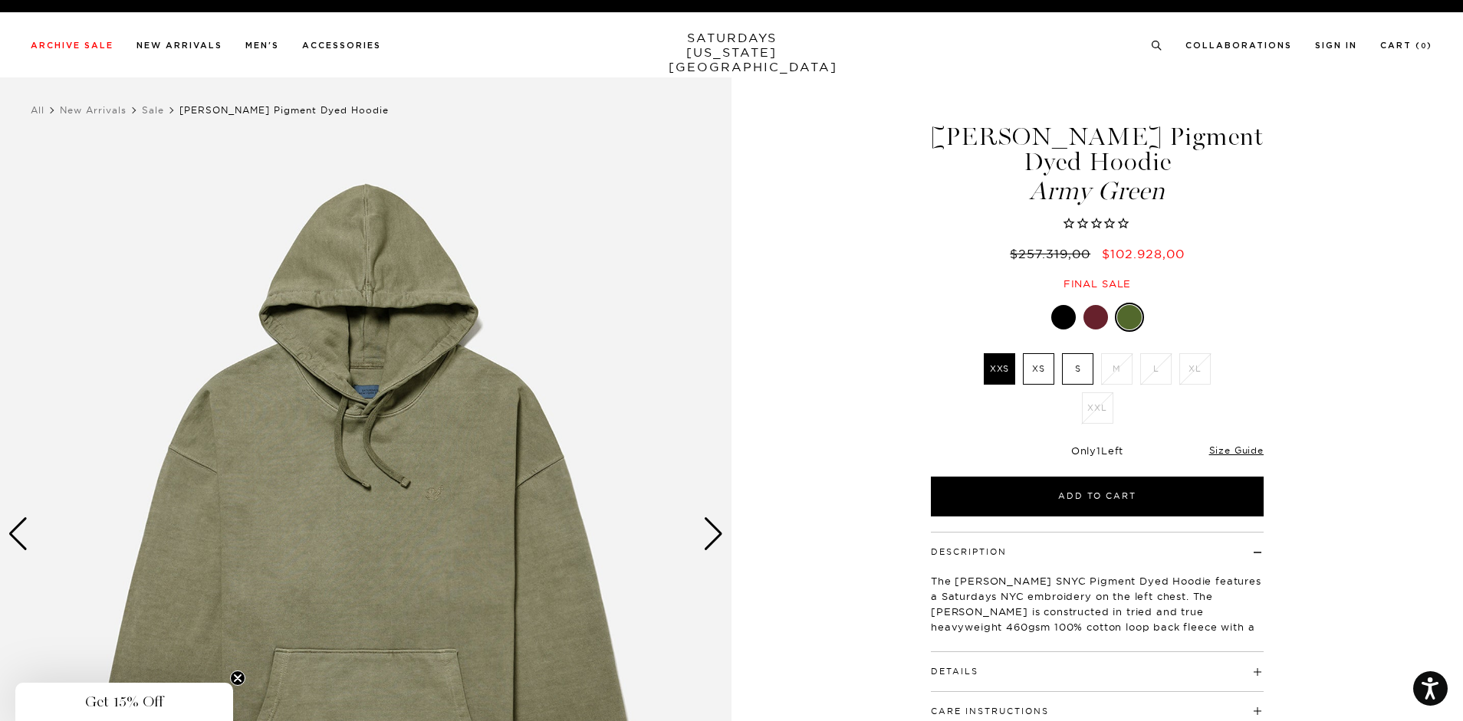
click at [708, 543] on div "Next slide" at bounding box center [713, 534] width 21 height 34
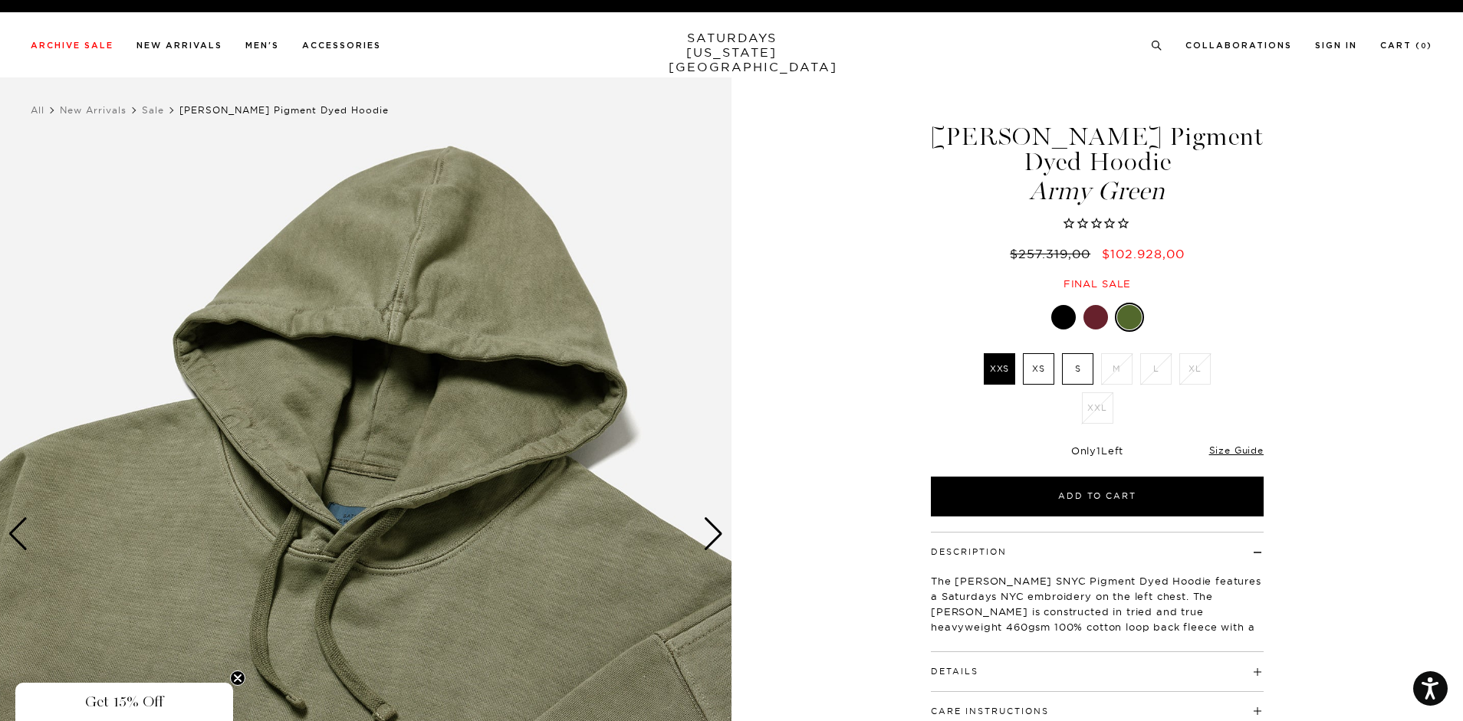
click at [708, 543] on div "Next slide" at bounding box center [713, 534] width 21 height 34
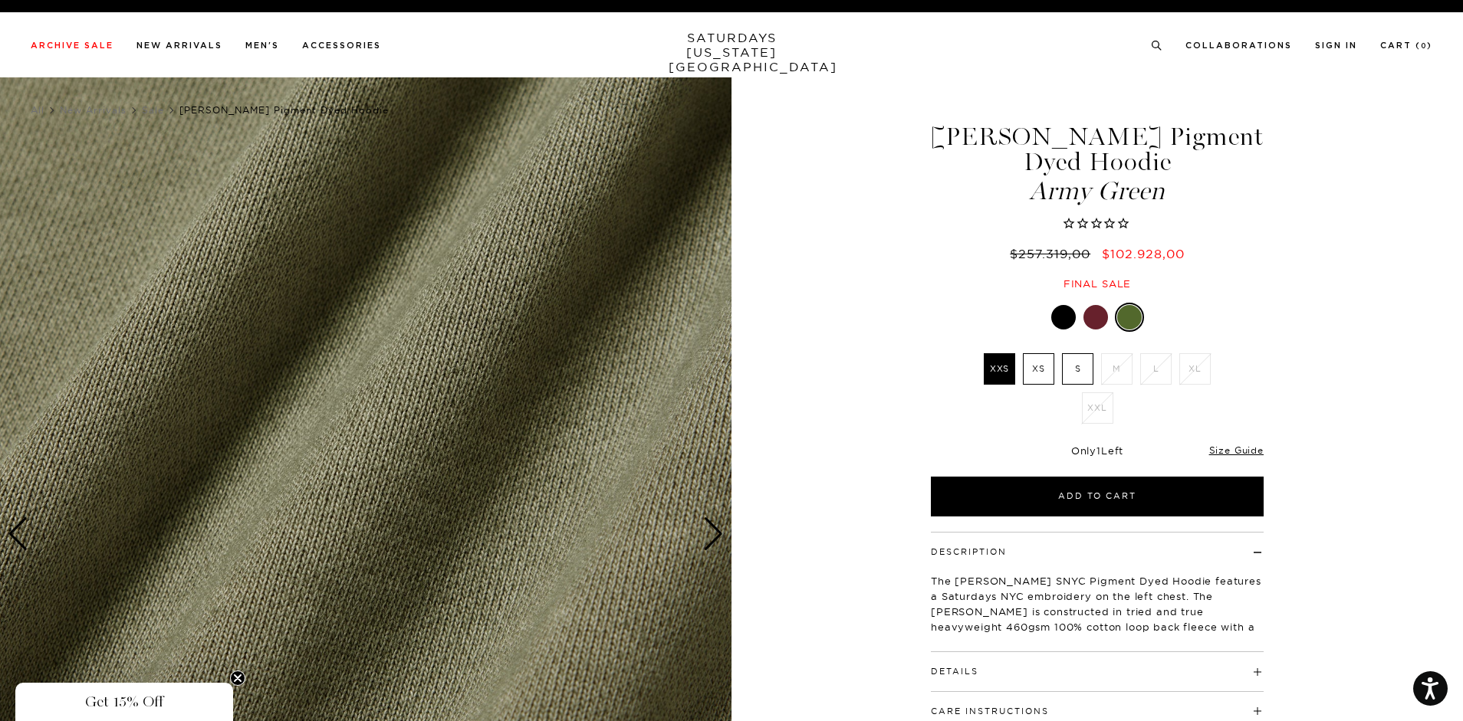
click at [708, 543] on div "Next slide" at bounding box center [713, 534] width 21 height 34
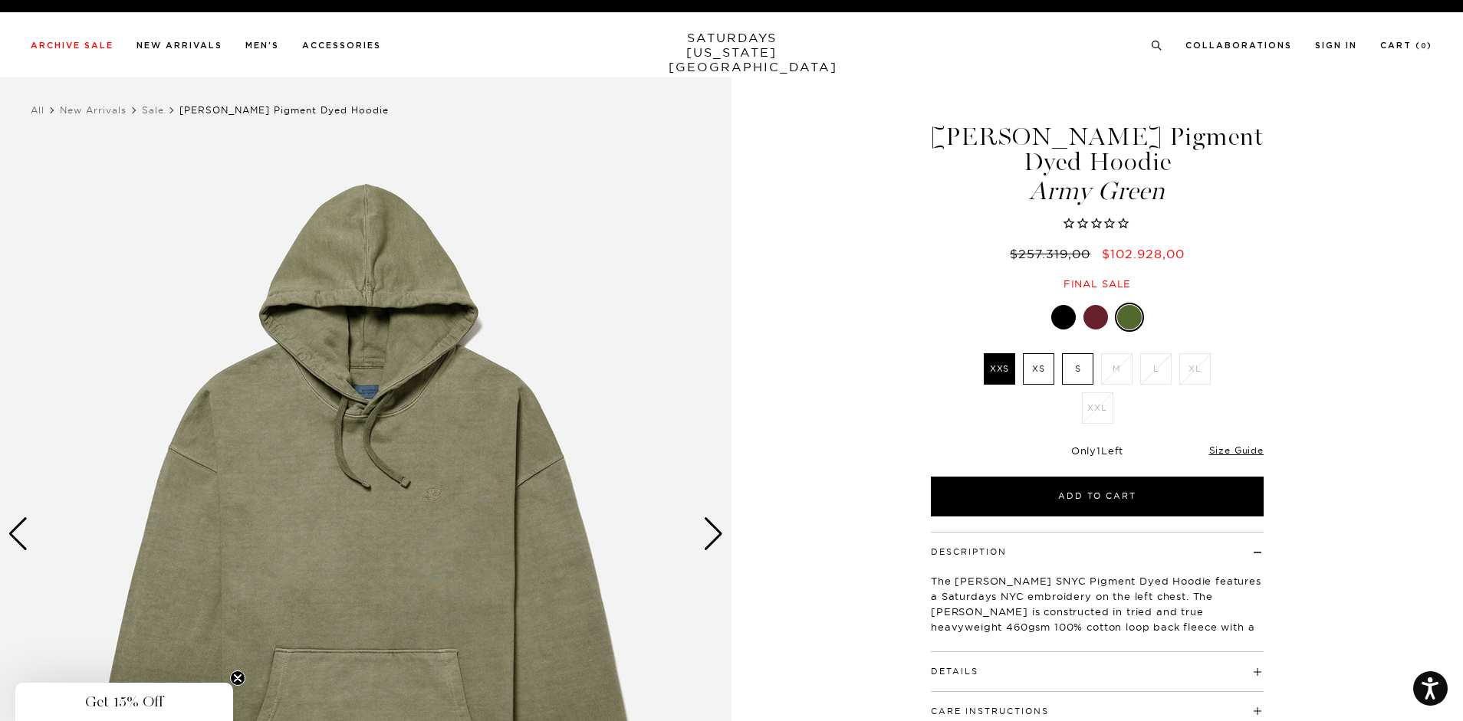
click at [1094, 312] on div at bounding box center [1095, 317] width 25 height 25
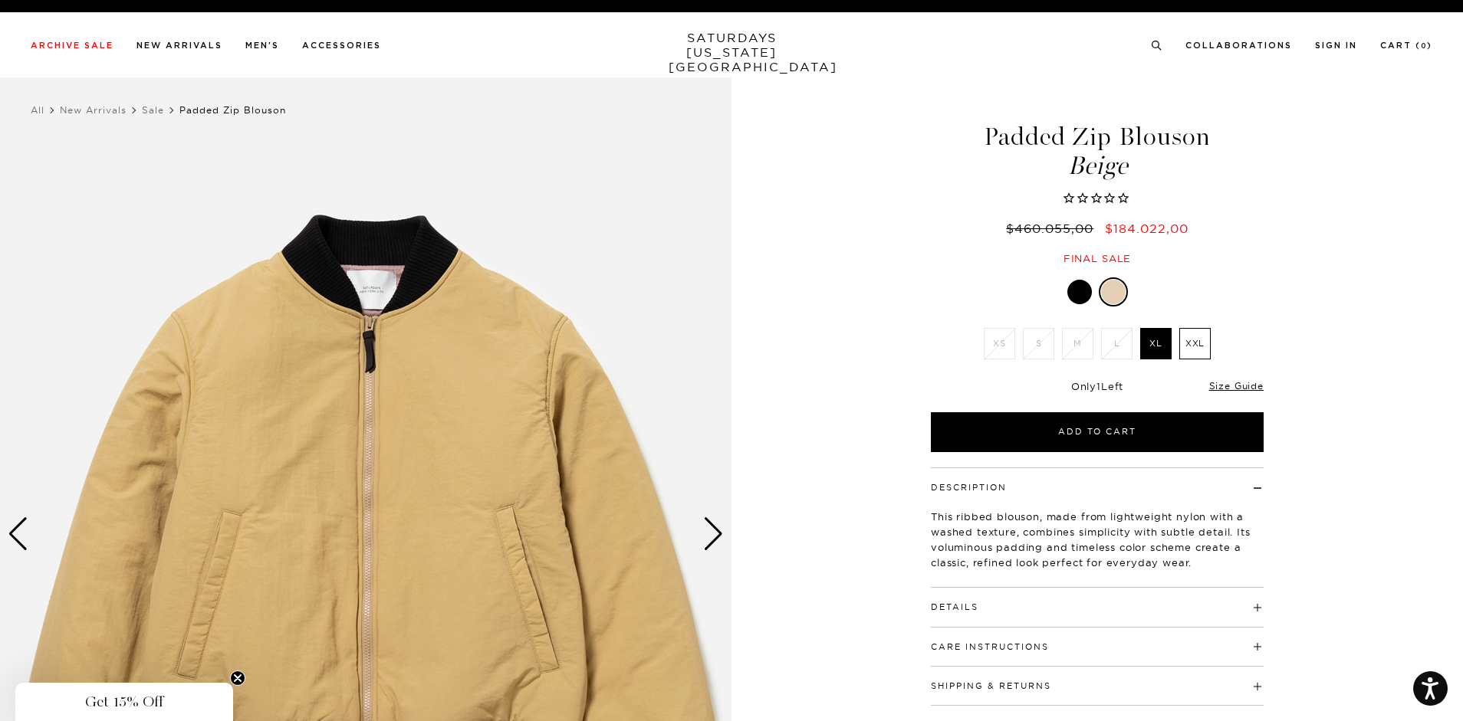
click at [711, 544] on div "Next slide" at bounding box center [713, 534] width 21 height 34
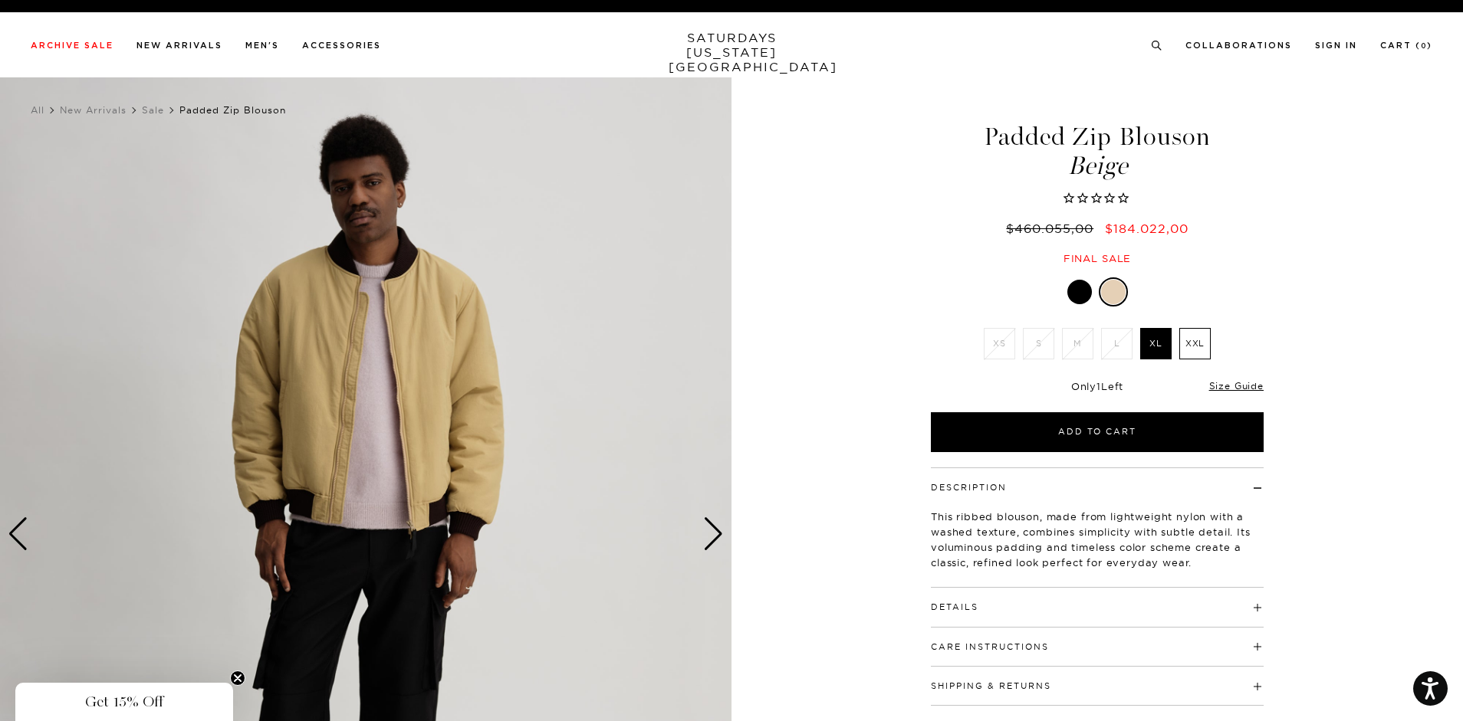
click at [711, 544] on div "Next slide" at bounding box center [713, 534] width 21 height 34
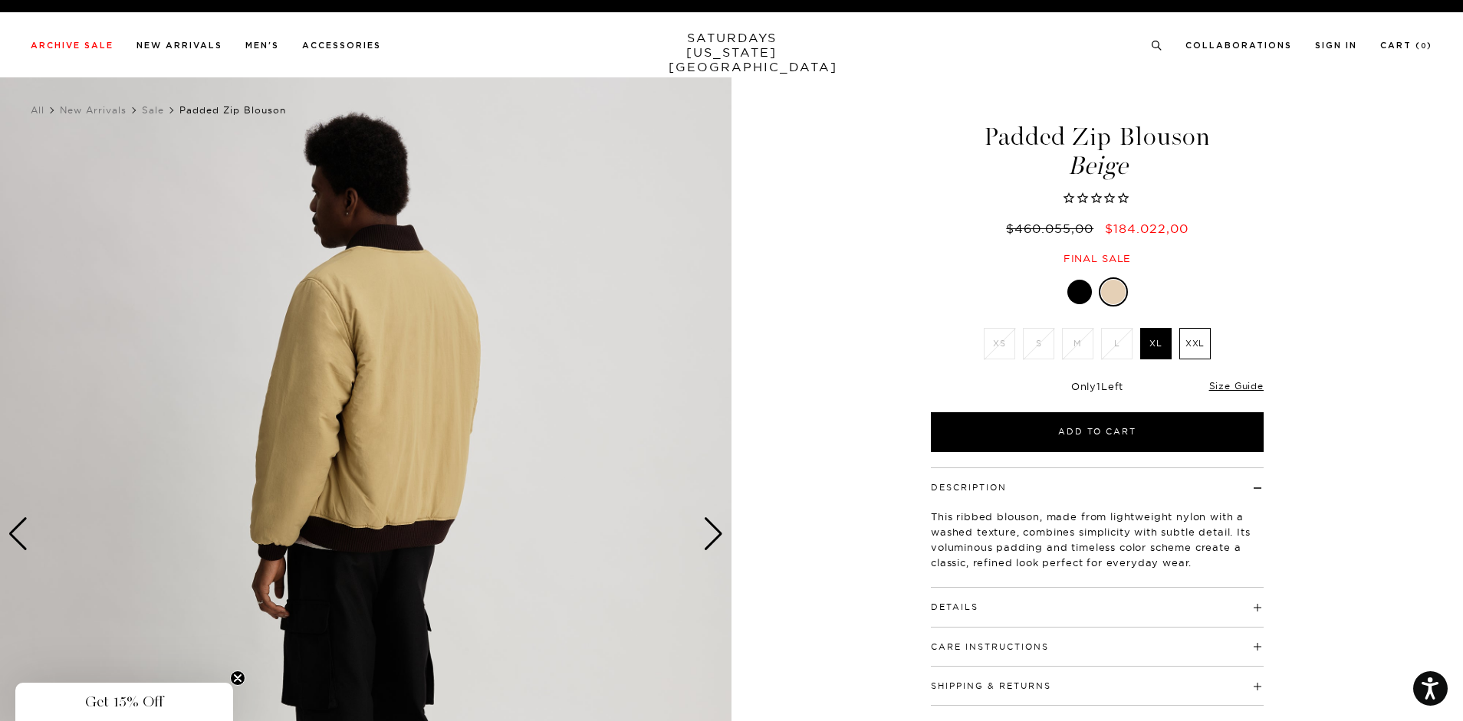
click at [711, 544] on div "Next slide" at bounding box center [713, 534] width 21 height 34
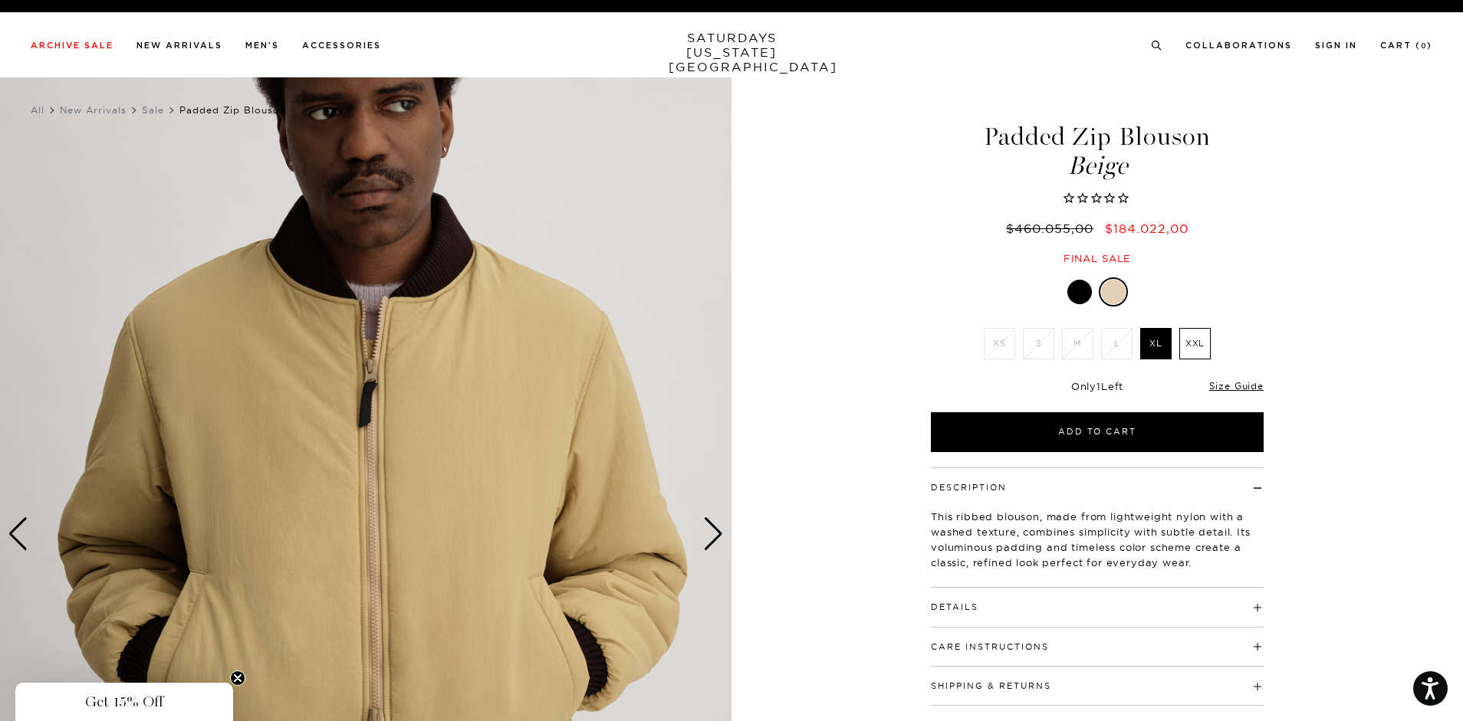
click at [713, 544] on div "Next slide" at bounding box center [713, 534] width 21 height 34
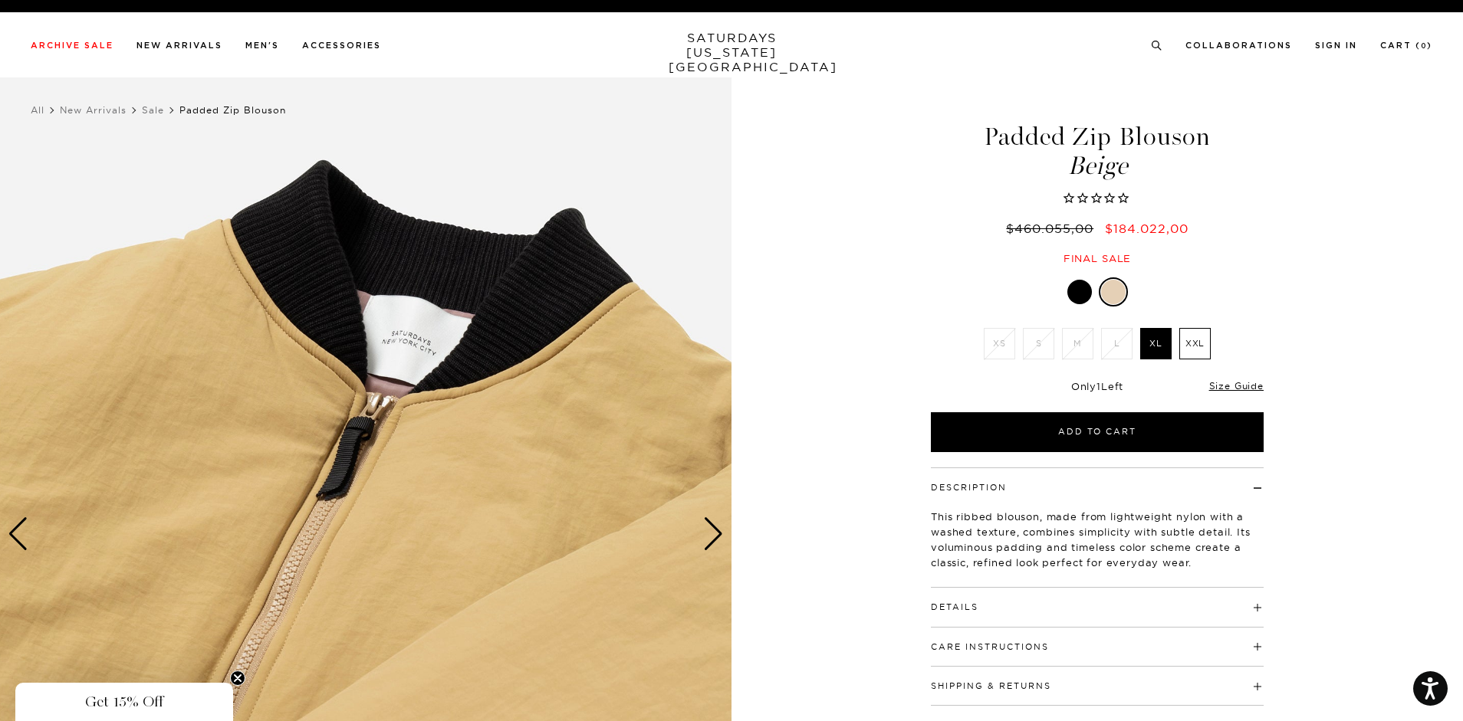
click at [713, 540] on div "Next slide" at bounding box center [713, 534] width 21 height 34
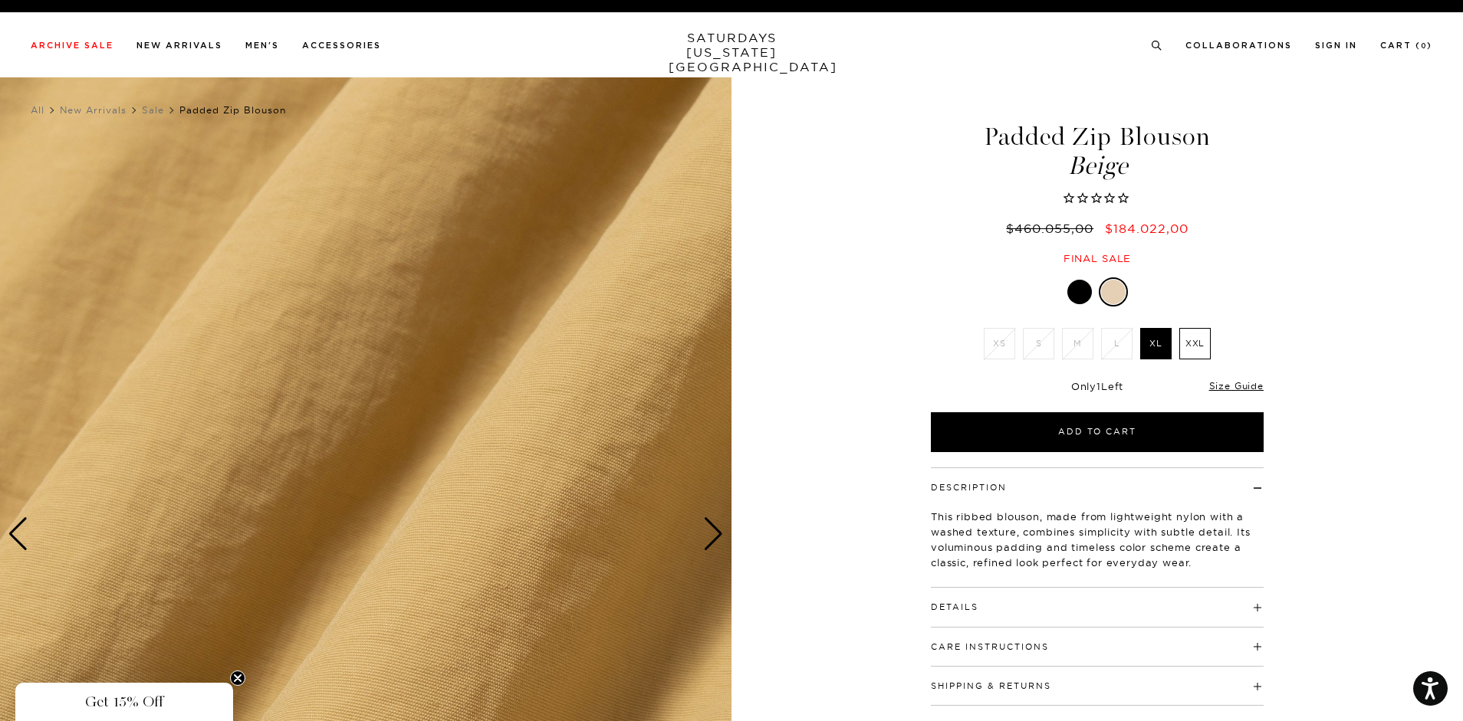
click at [713, 540] on div "Next slide" at bounding box center [713, 534] width 21 height 34
